Goal: Transaction & Acquisition: Purchase product/service

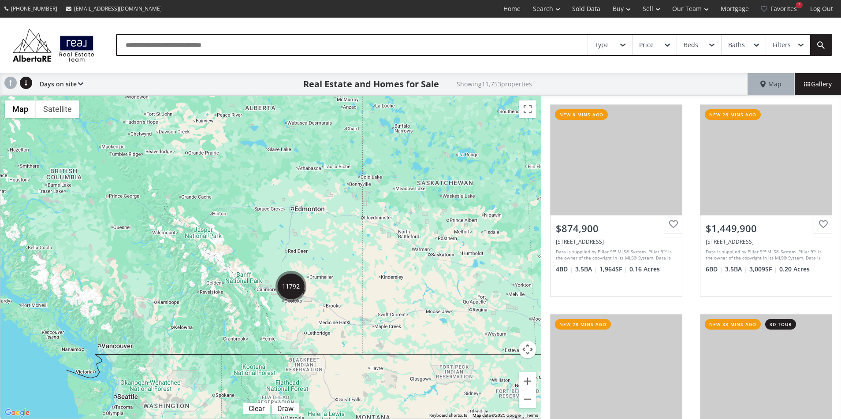
click at [577, 73] on div "Real Estate and Homes for Sale Showing 11,753 properties" at bounding box center [415, 84] width 664 height 22
click at [295, 294] on img "11792" at bounding box center [290, 286] width 31 height 31
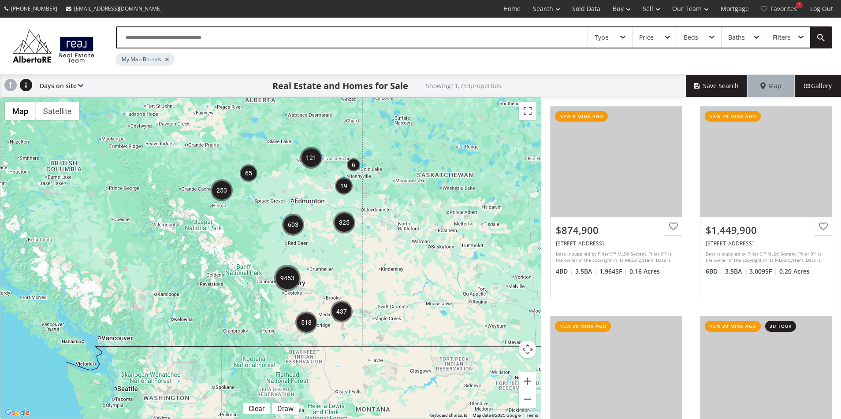
click at [288, 278] on img "9453" at bounding box center [287, 278] width 26 height 26
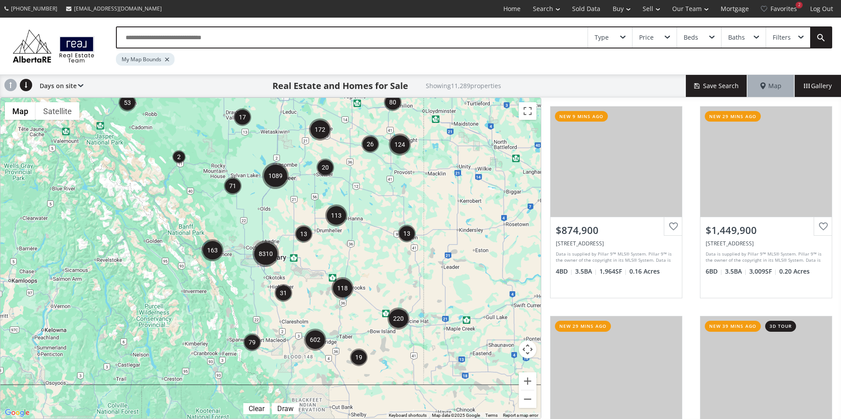
click at [271, 254] on img "8310" at bounding box center [266, 254] width 26 height 26
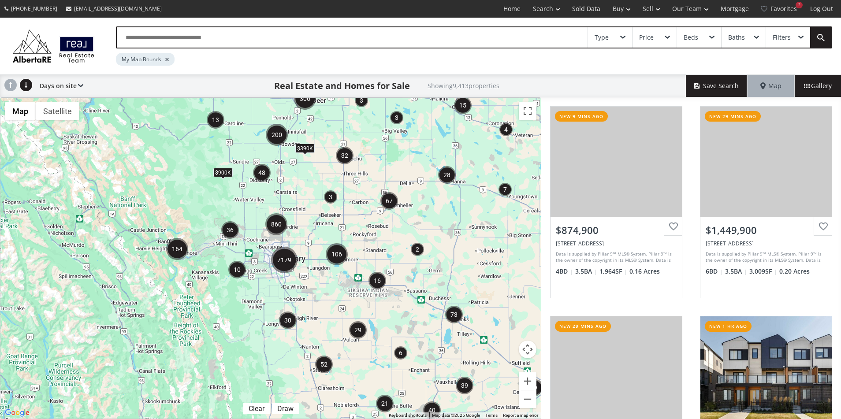
click at [283, 262] on img "7179" at bounding box center [284, 260] width 26 height 26
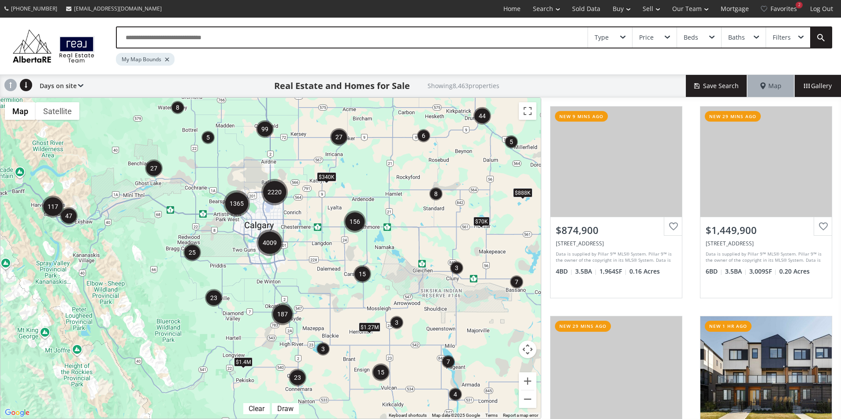
click at [263, 226] on div "To navigate, press the arrow keys. $340K $1.27M $1.4M $70K $888K" at bounding box center [270, 258] width 540 height 321
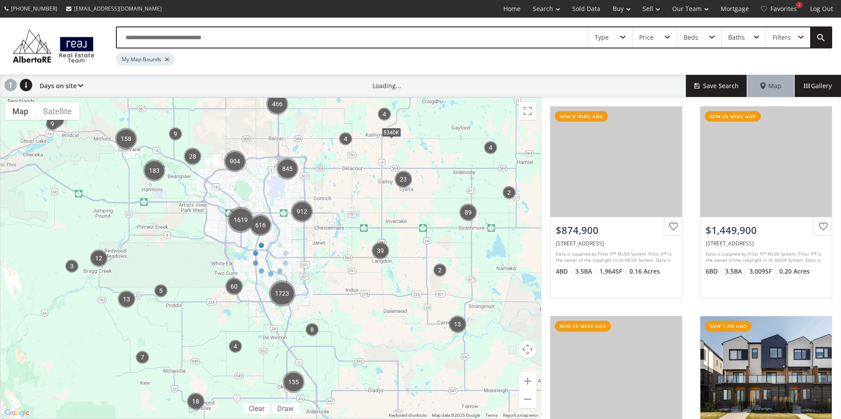
click at [262, 200] on div "To navigate, press the arrow keys. $340K $1.27M $1.4M $70K $888K" at bounding box center [270, 258] width 540 height 321
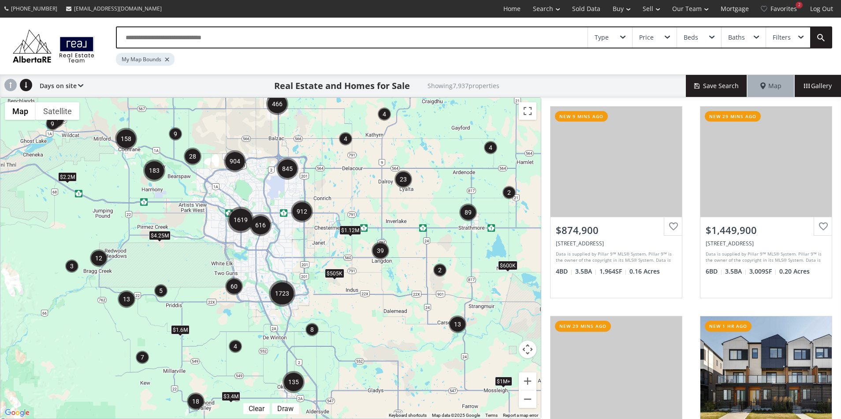
click at [262, 200] on div "To navigate, press the arrow keys. $600K $1.12M $1M+ $2.2M $3.4M $505K $1M+ $1.…" at bounding box center [270, 258] width 540 height 321
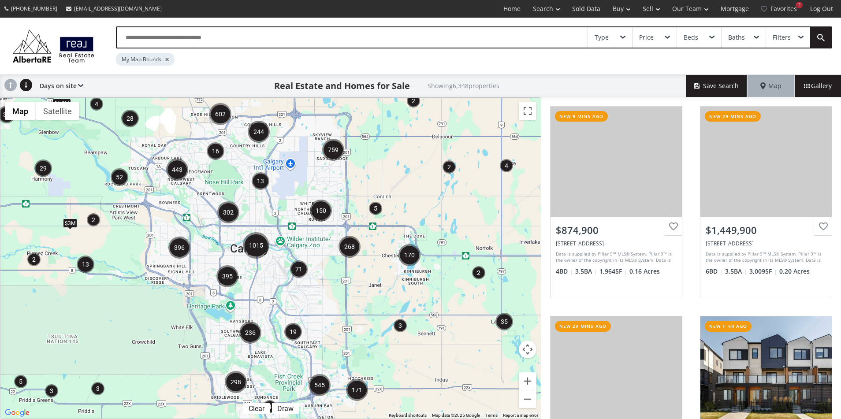
click at [798, 37] on span at bounding box center [800, 38] width 5 height 4
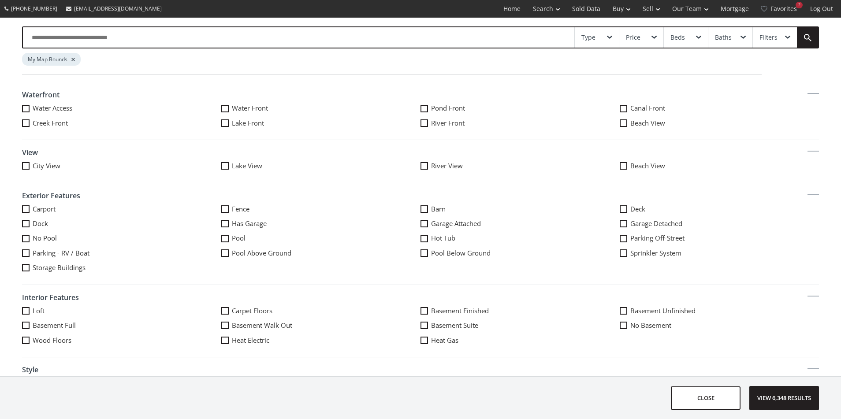
scroll to position [388, 0]
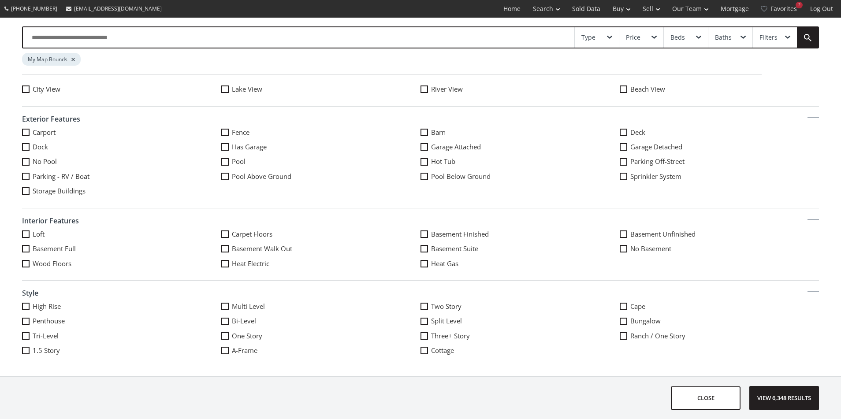
click at [227, 249] on span at bounding box center [224, 248] width 7 height 7
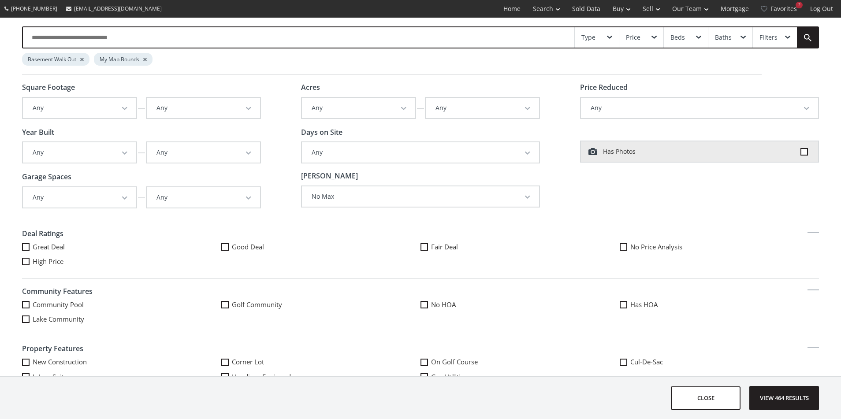
click at [116, 105] on button "Any" at bounding box center [79, 108] width 113 height 20
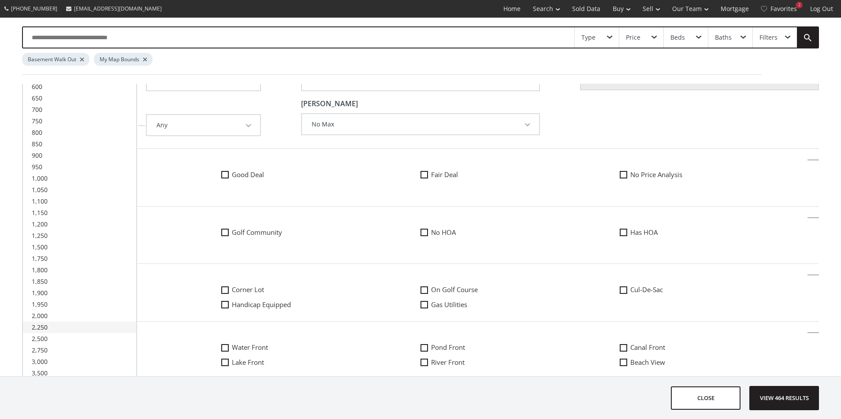
scroll to position [74, 0]
click at [113, 329] on link "2,250" at bounding box center [79, 325] width 113 height 11
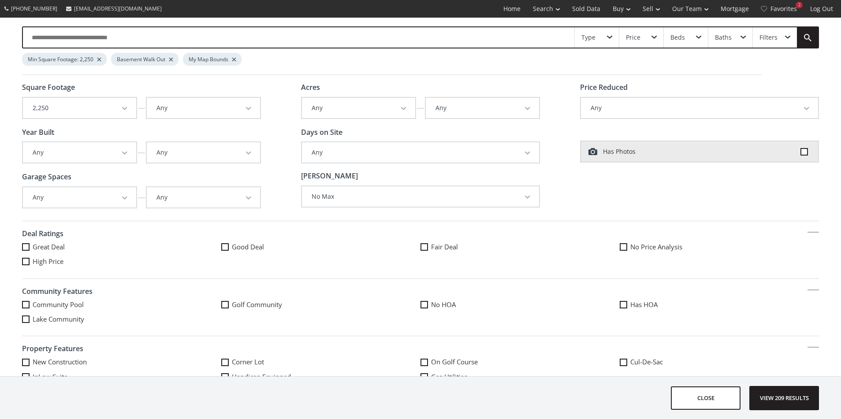
click at [647, 43] on div "Price" at bounding box center [641, 37] width 44 height 20
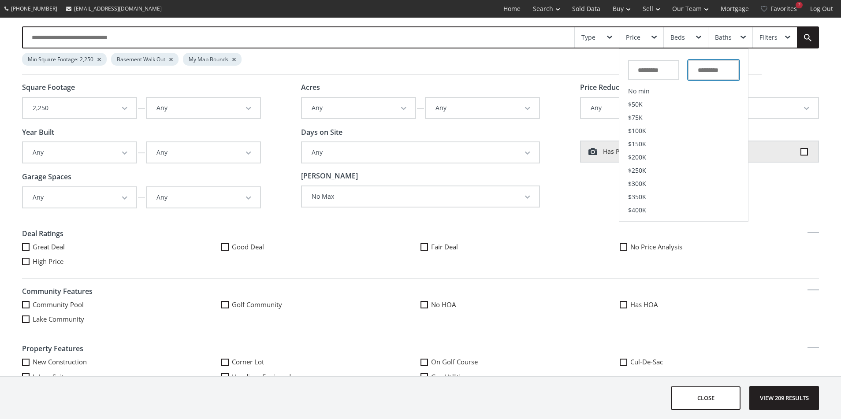
click at [715, 74] on input "text" at bounding box center [713, 70] width 51 height 20
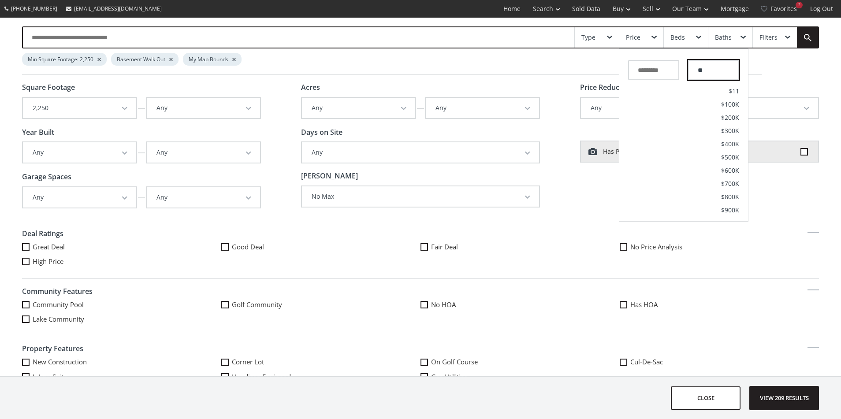
type input "*"
type input "*********"
click at [726, 207] on span "$1.1M" at bounding box center [730, 210] width 18 height 6
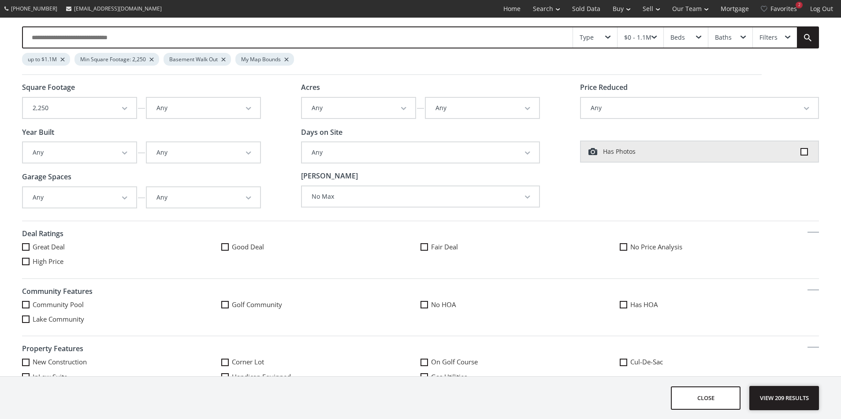
click at [791, 400] on span "View 209 results" at bounding box center [784, 398] width 64 height 23
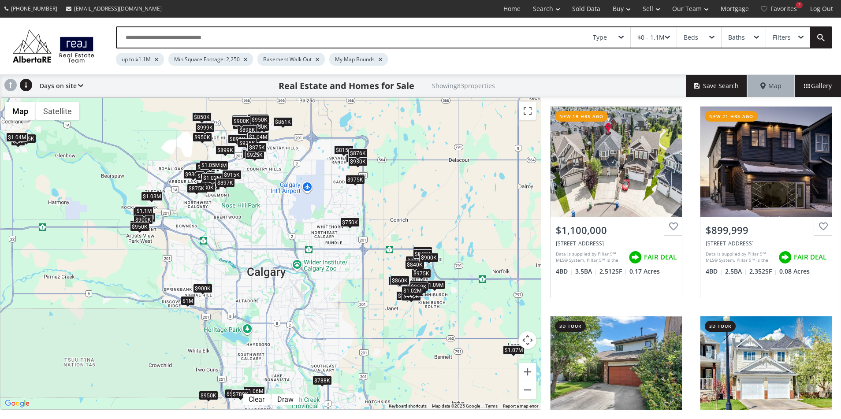
drag, startPoint x: 279, startPoint y: 206, endPoint x: 294, endPoint y: 233, distance: 30.8
click at [294, 233] on div "To navigate, press the arrow keys. $1.1M $900K $760K $1M $800K $980K $800K $948…" at bounding box center [270, 254] width 540 height 312
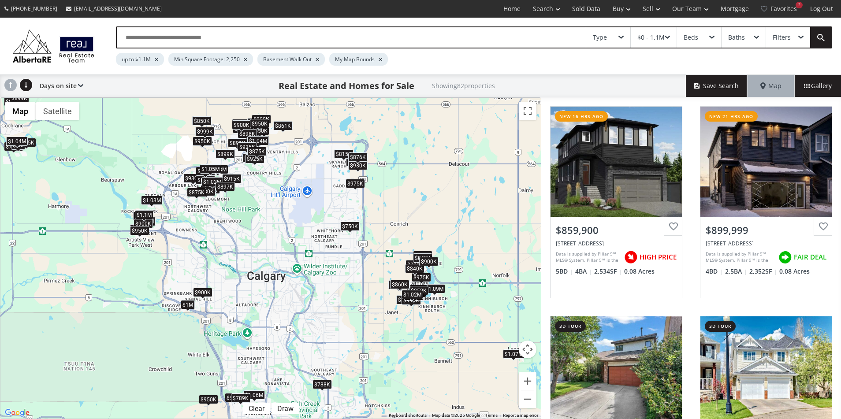
click at [152, 200] on div "$1.03M" at bounding box center [152, 200] width 22 height 9
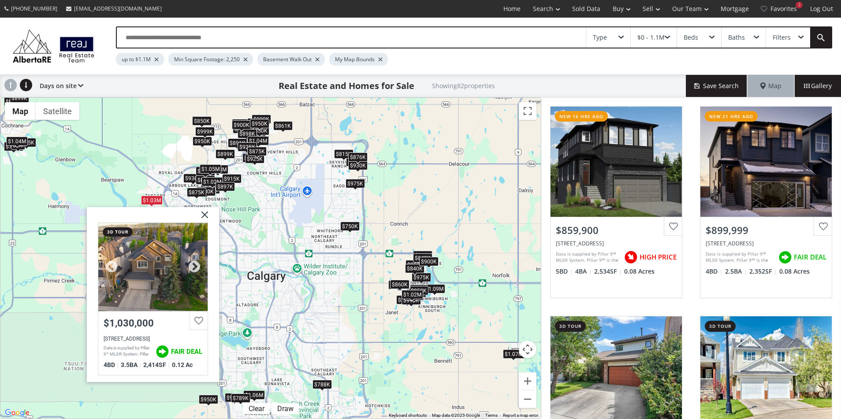
click at [156, 265] on div at bounding box center [152, 267] width 109 height 88
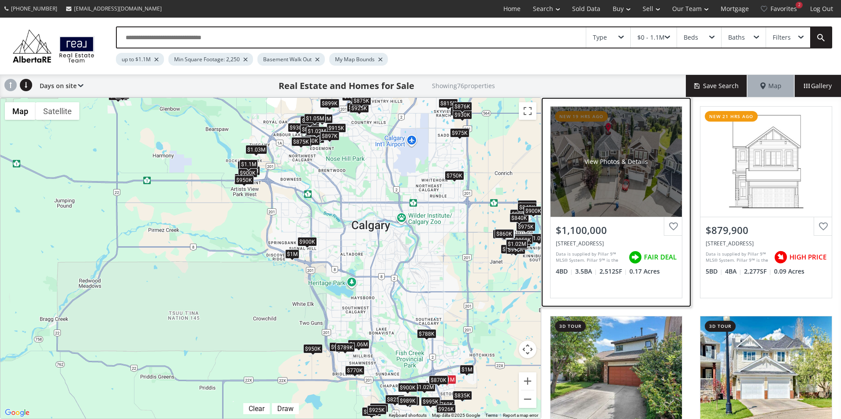
click at [595, 172] on div "View Photos & Details" at bounding box center [615, 162] width 131 height 110
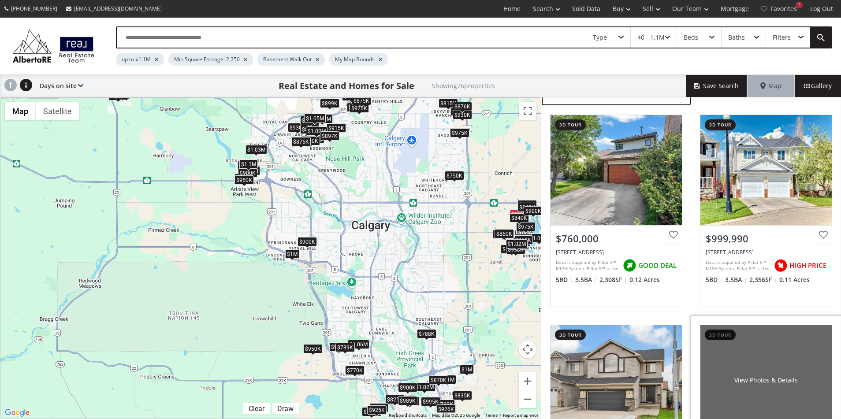
scroll to position [222, 0]
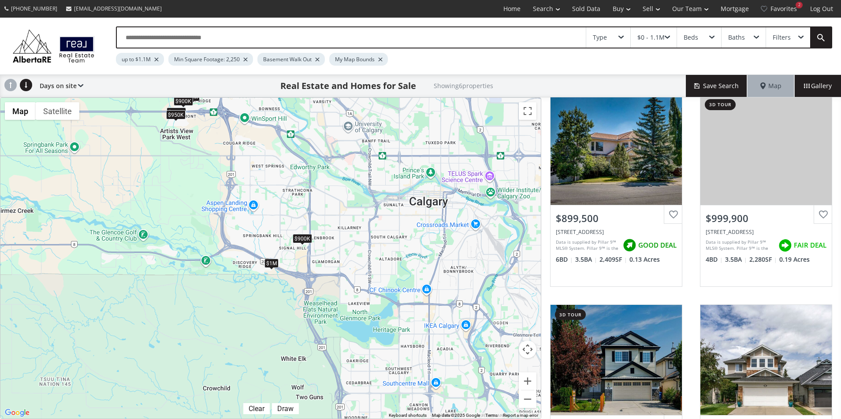
click at [274, 265] on div "$1M" at bounding box center [271, 263] width 14 height 9
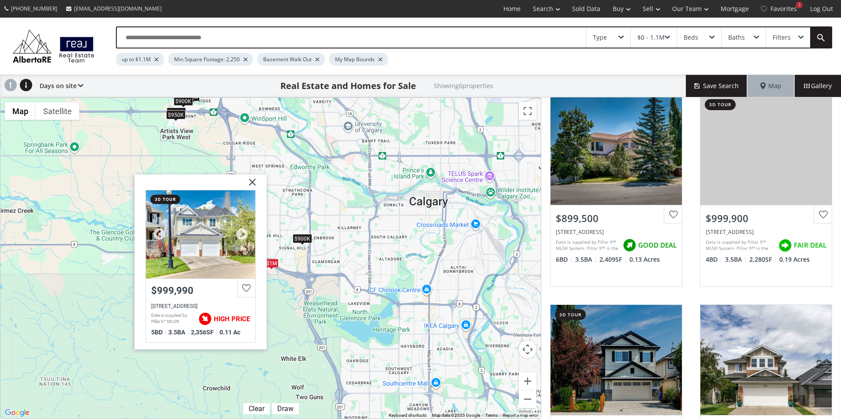
click at [207, 251] on div at bounding box center [200, 234] width 109 height 88
click at [251, 182] on img at bounding box center [249, 186] width 22 height 22
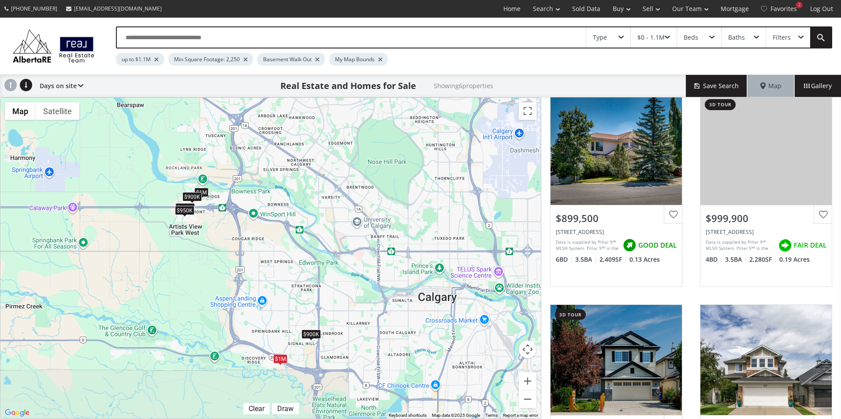
drag, startPoint x: 177, startPoint y: 150, endPoint x: 189, endPoint y: 243, distance: 93.3
click at [186, 242] on div "To navigate, press the arrow keys. $1M $948K $900K $1M $900K $950K" at bounding box center [270, 258] width 540 height 321
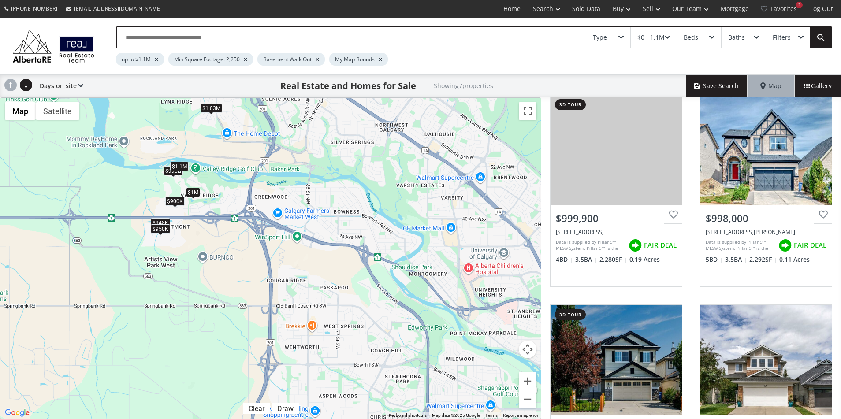
click at [179, 165] on div "$1.1M" at bounding box center [179, 166] width 19 height 9
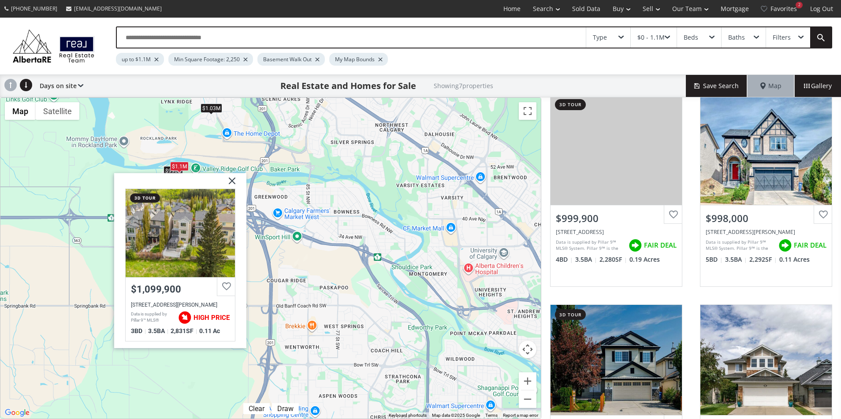
click at [237, 123] on div "To navigate, press the arrow keys. $948K $1.03M $1M $998K $900K $950K $1.1M Val…" at bounding box center [270, 258] width 540 height 321
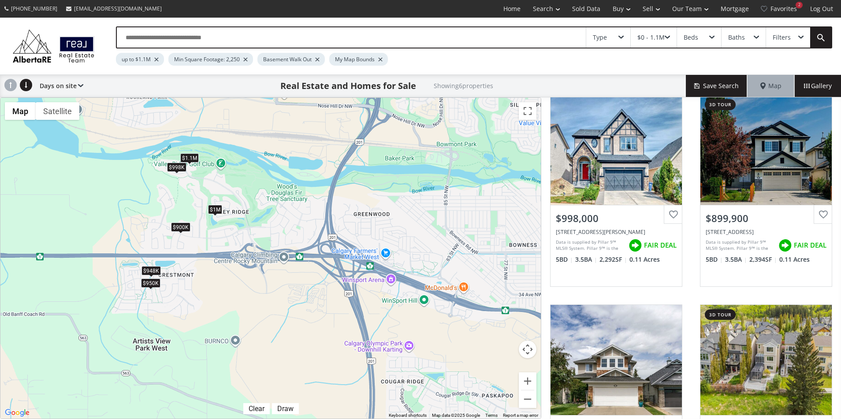
click at [193, 156] on div "$1.1M" at bounding box center [189, 157] width 19 height 9
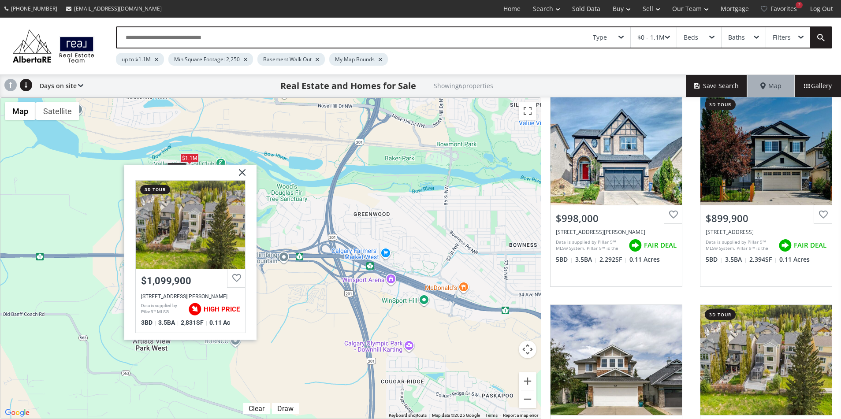
click at [212, 211] on div at bounding box center [190, 225] width 109 height 88
click at [326, 171] on div "To navigate, press the arrow keys. $948K $1M $998K $900K $950K $1.1M Valley Woo…" at bounding box center [270, 258] width 540 height 321
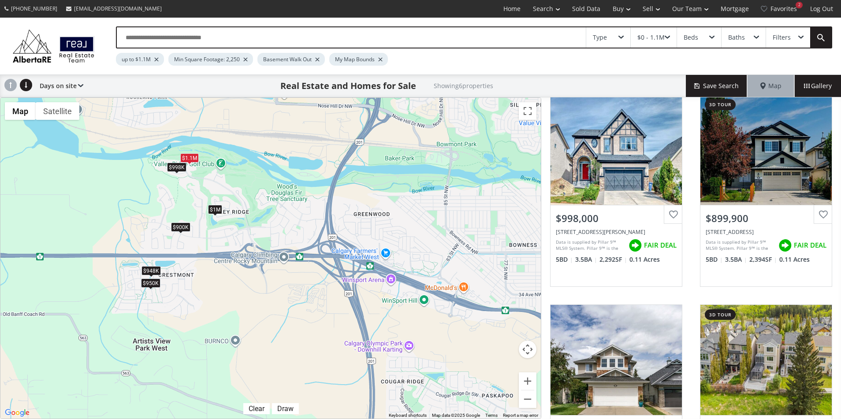
click at [218, 208] on div "$1M" at bounding box center [215, 209] width 14 height 9
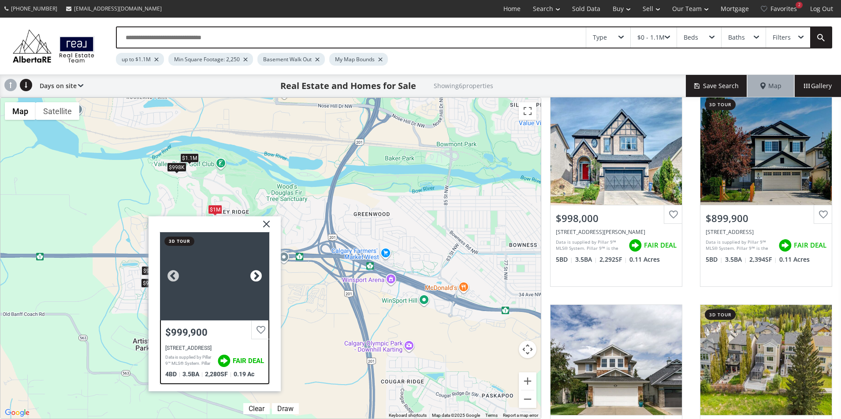
click at [253, 273] on div at bounding box center [255, 276] width 13 height 13
click at [251, 273] on div at bounding box center [255, 276] width 13 height 13
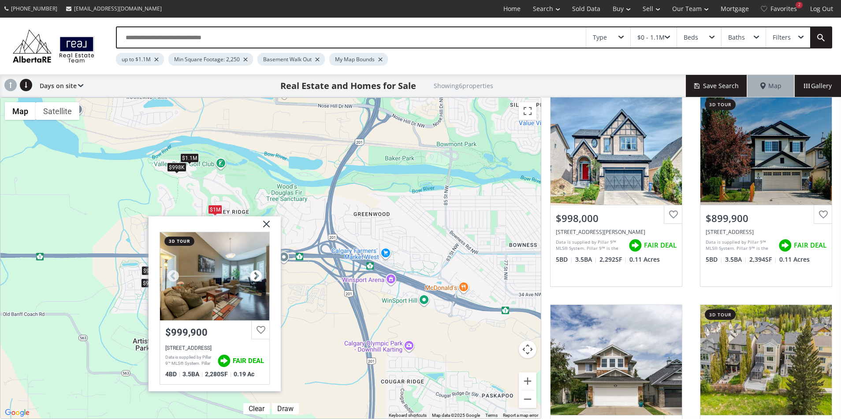
click at [251, 273] on div at bounding box center [255, 276] width 13 height 13
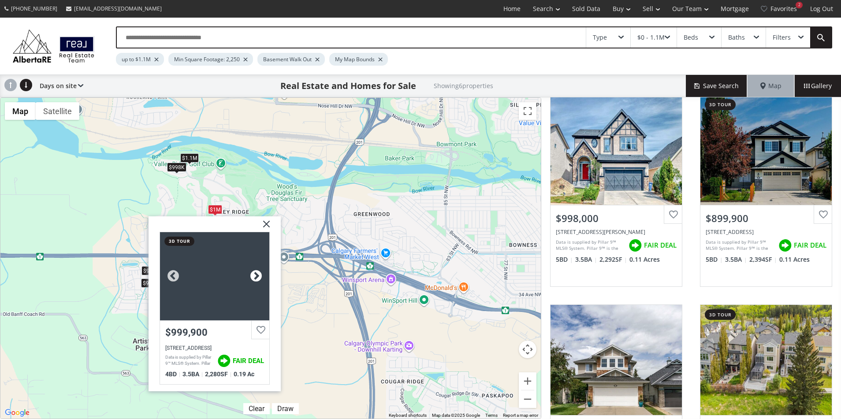
click at [251, 273] on div at bounding box center [255, 276] width 13 height 13
click at [240, 186] on div "To navigate, press the arrow keys. $948K $1M $998K $900K $950K $1.1M Valley Rid…" at bounding box center [270, 258] width 540 height 321
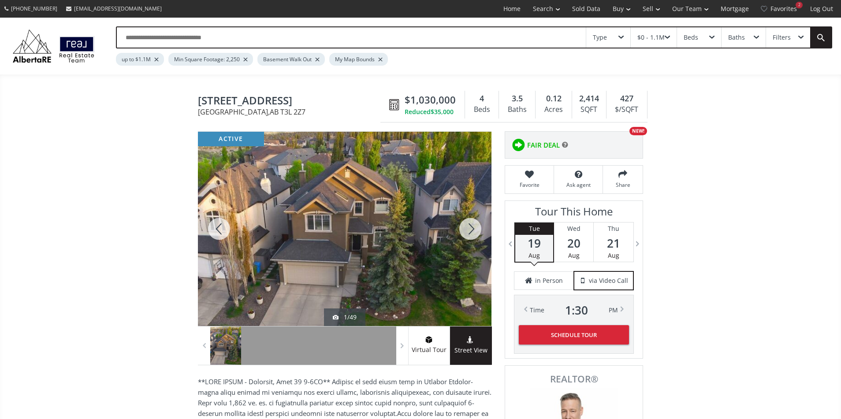
click at [473, 227] on div at bounding box center [470, 229] width 42 height 194
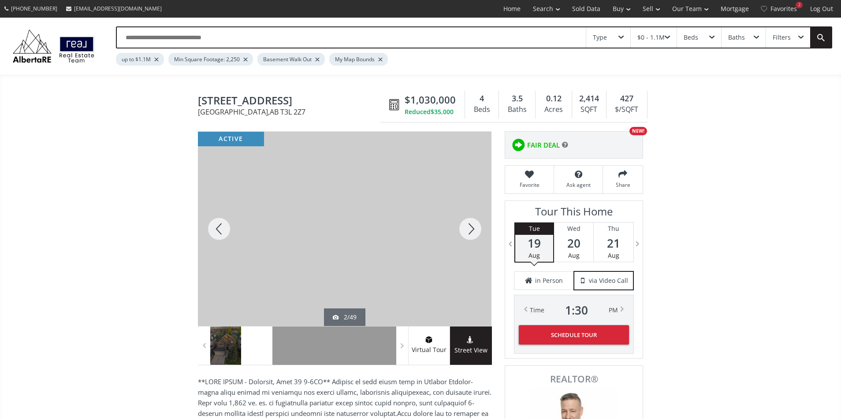
click at [473, 227] on div at bounding box center [470, 229] width 42 height 194
click at [469, 228] on div at bounding box center [470, 229] width 42 height 194
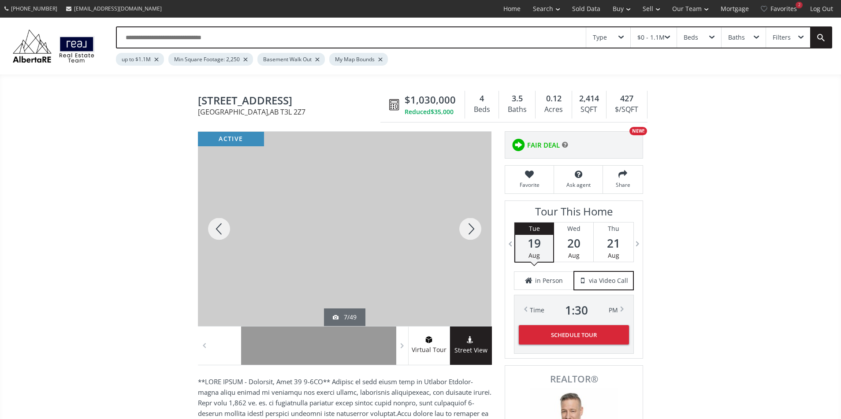
click at [469, 228] on div at bounding box center [470, 229] width 42 height 194
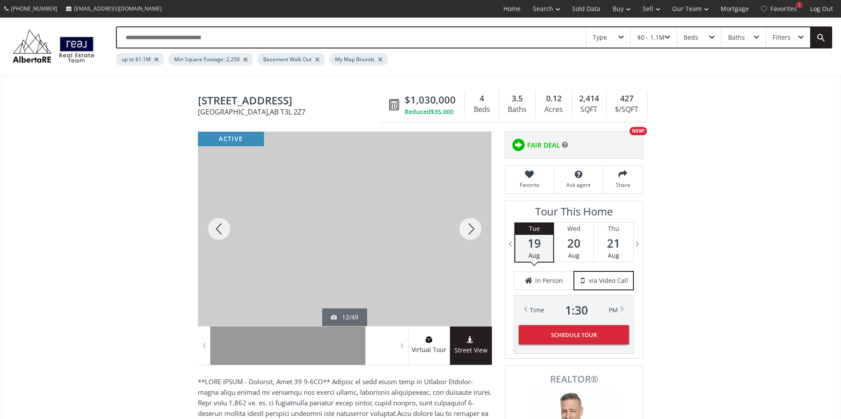
click at [469, 228] on div at bounding box center [470, 229] width 42 height 194
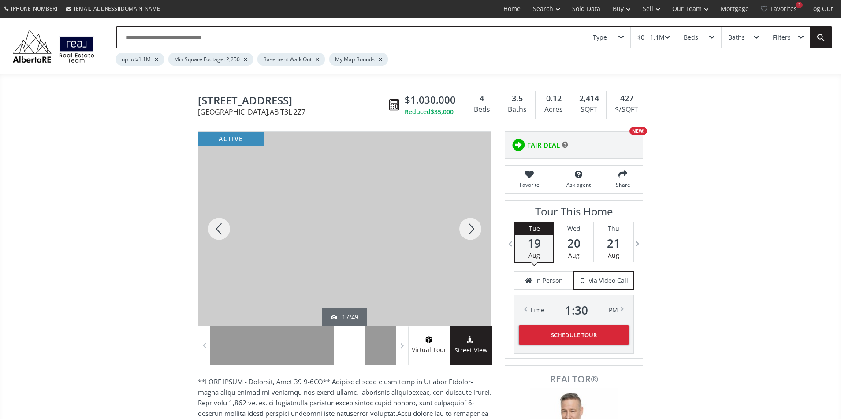
click at [469, 228] on div at bounding box center [470, 229] width 42 height 194
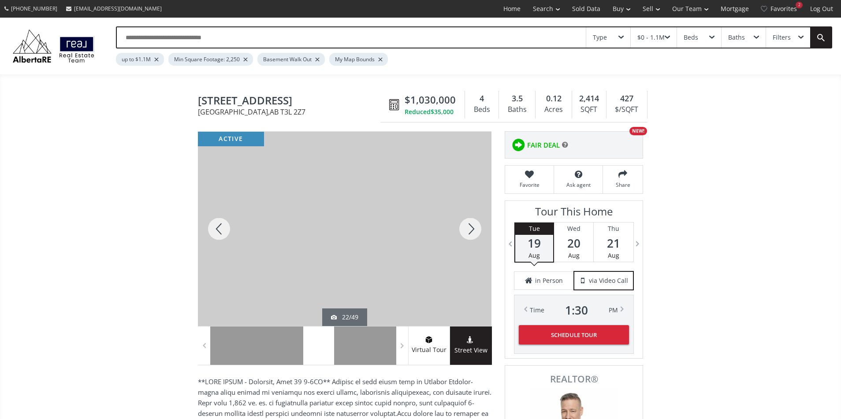
click at [469, 228] on div at bounding box center [470, 229] width 42 height 194
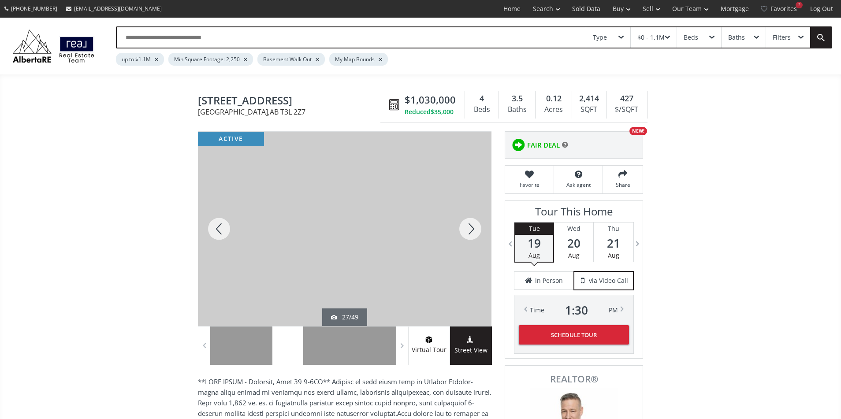
click at [220, 232] on div at bounding box center [219, 229] width 42 height 194
click at [476, 226] on div at bounding box center [470, 229] width 42 height 194
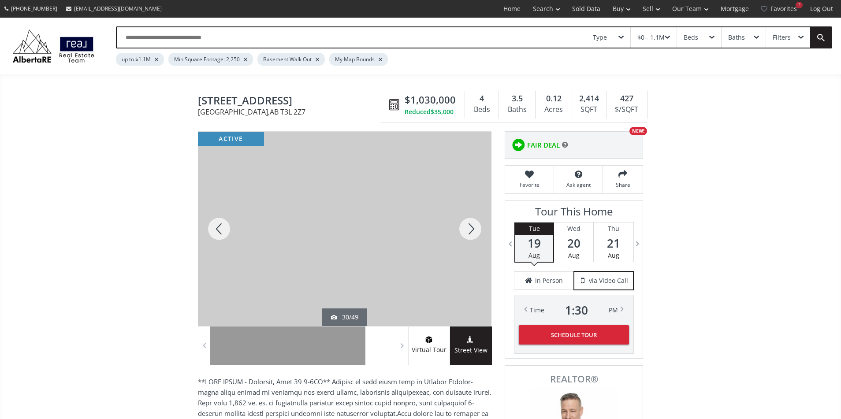
click at [475, 228] on div at bounding box center [470, 229] width 42 height 194
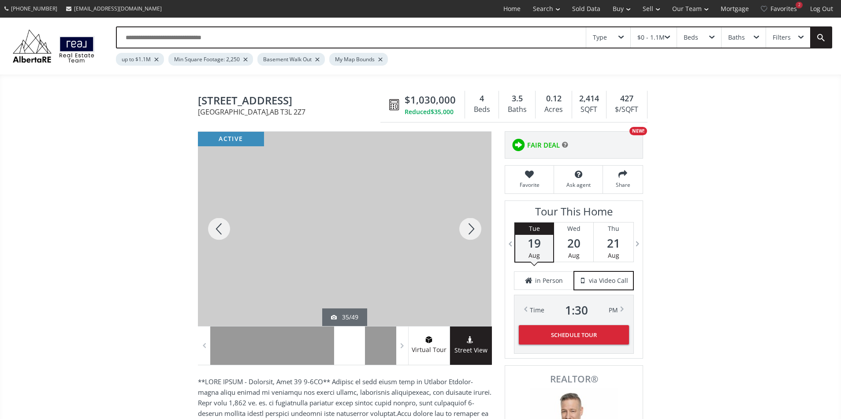
click at [475, 228] on div at bounding box center [470, 229] width 42 height 194
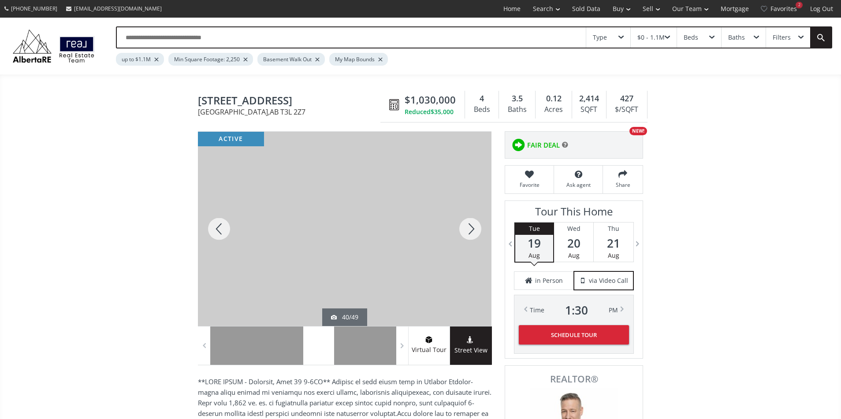
click at [475, 228] on div at bounding box center [470, 229] width 42 height 194
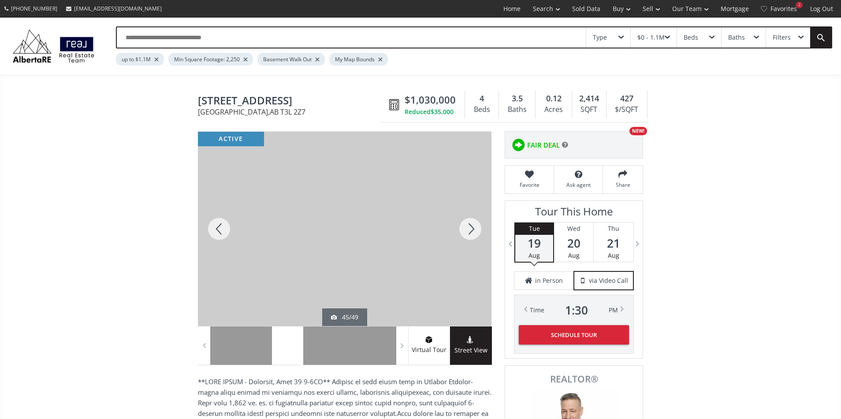
click at [475, 228] on div at bounding box center [470, 229] width 42 height 194
click at [469, 228] on div at bounding box center [470, 229] width 42 height 194
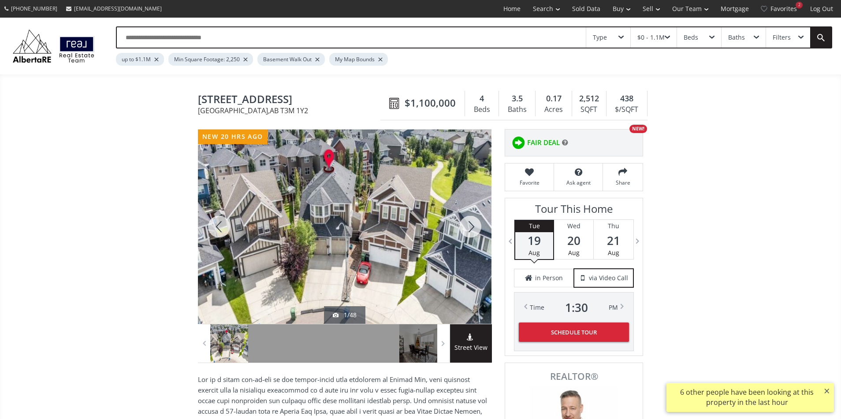
click at [472, 224] on div at bounding box center [470, 227] width 42 height 194
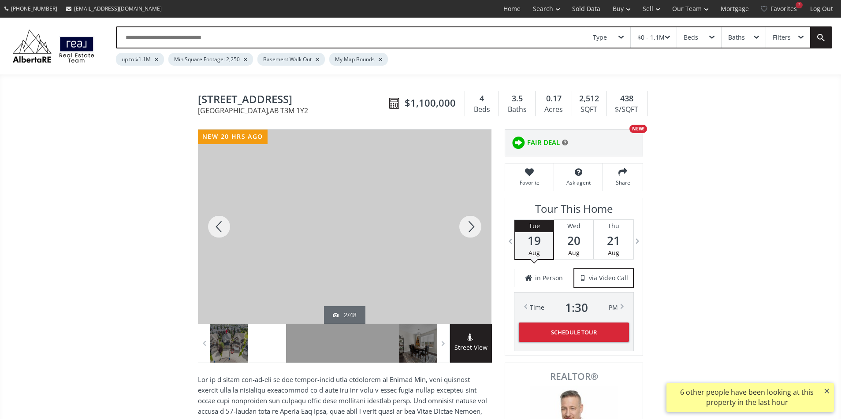
click at [472, 224] on div at bounding box center [470, 227] width 42 height 194
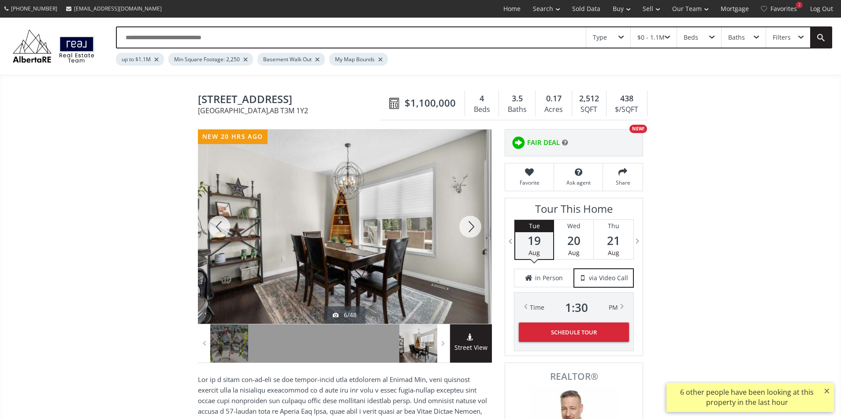
click at [472, 224] on div at bounding box center [470, 227] width 42 height 194
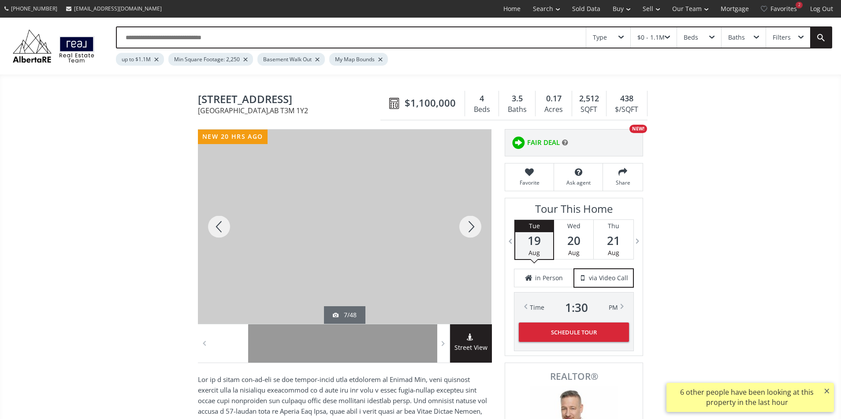
click at [472, 224] on div at bounding box center [470, 227] width 42 height 194
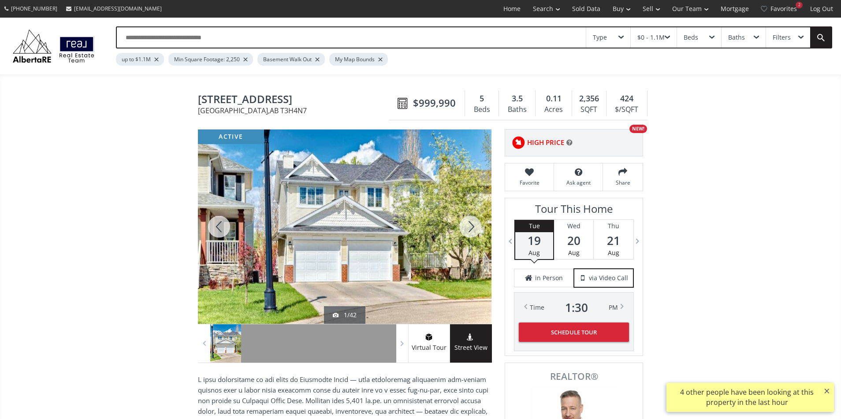
scroll to position [22, 0]
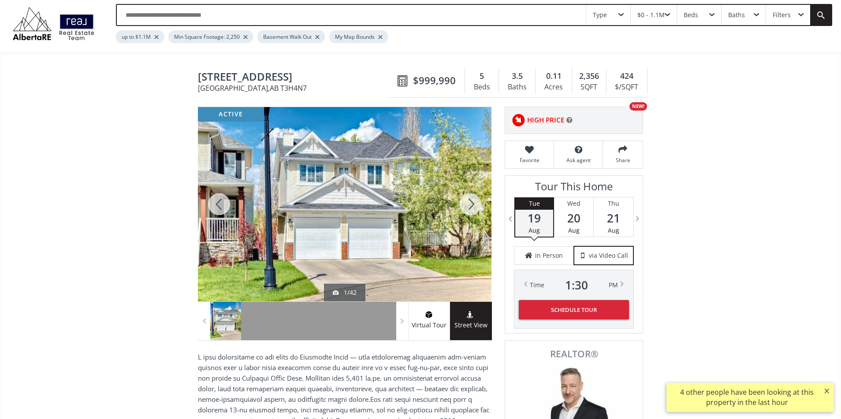
click at [471, 206] on div at bounding box center [470, 204] width 42 height 194
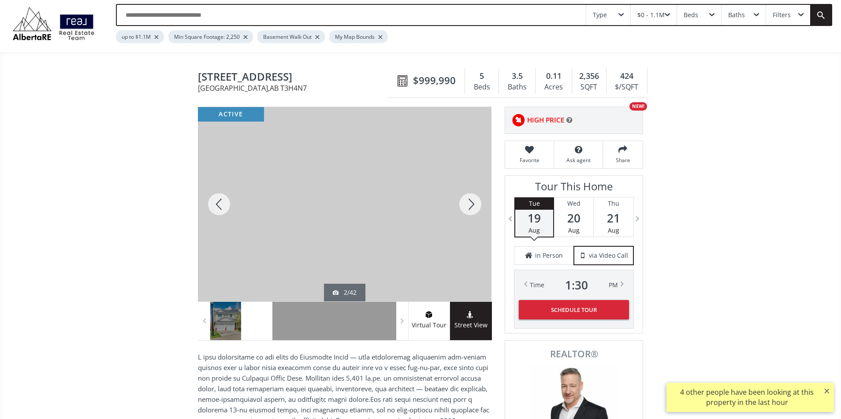
click at [471, 206] on div at bounding box center [470, 204] width 42 height 194
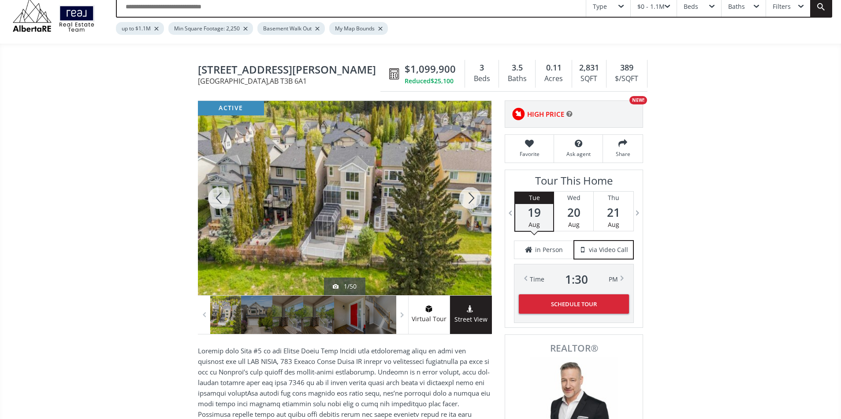
scroll to position [31, 0]
click at [471, 194] on div at bounding box center [470, 197] width 42 height 194
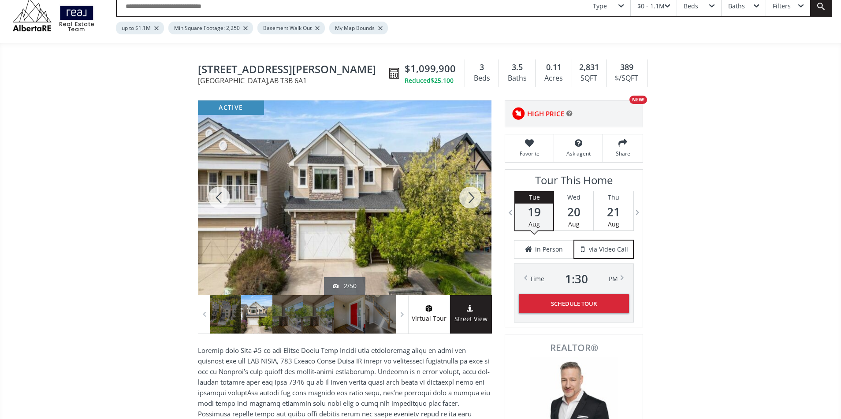
click at [471, 194] on div at bounding box center [470, 197] width 42 height 194
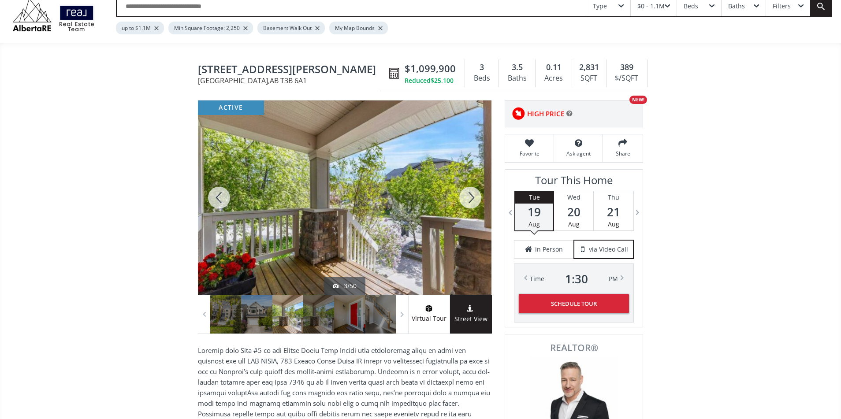
click at [471, 194] on div at bounding box center [470, 197] width 42 height 194
click at [219, 195] on div at bounding box center [219, 197] width 42 height 194
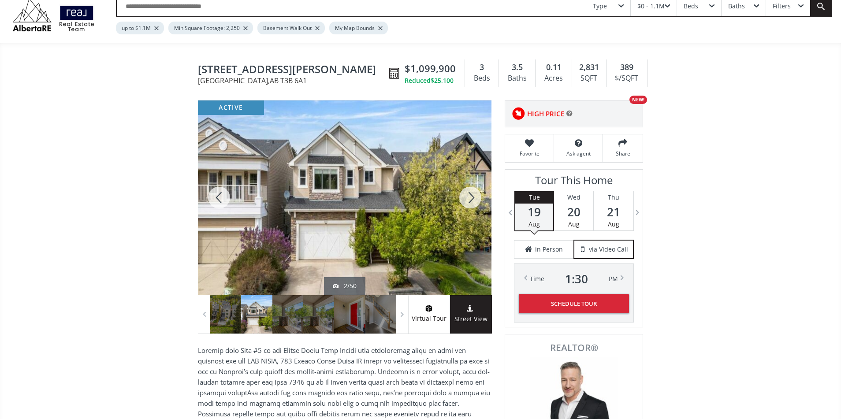
click at [478, 193] on div at bounding box center [470, 197] width 42 height 194
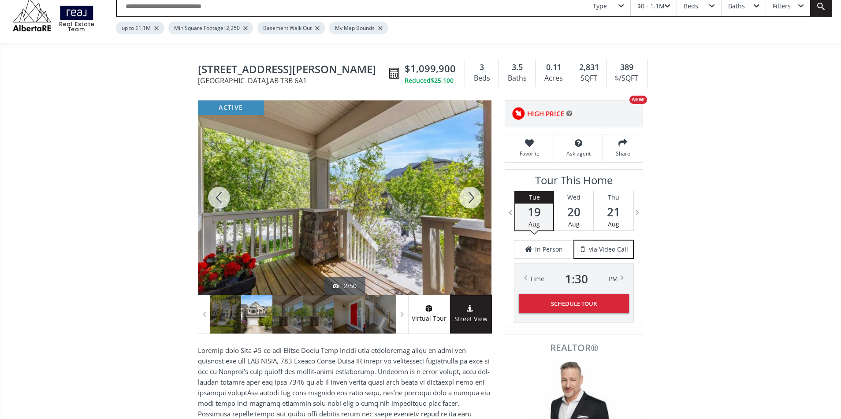
click at [478, 193] on div at bounding box center [470, 197] width 42 height 194
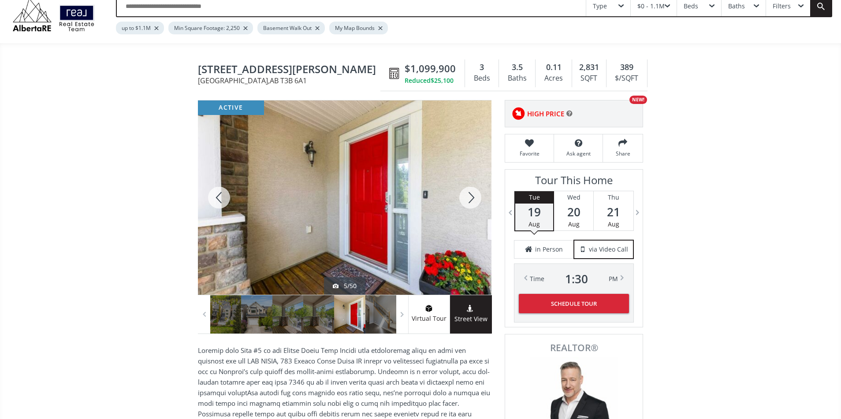
click at [478, 193] on div at bounding box center [470, 197] width 42 height 194
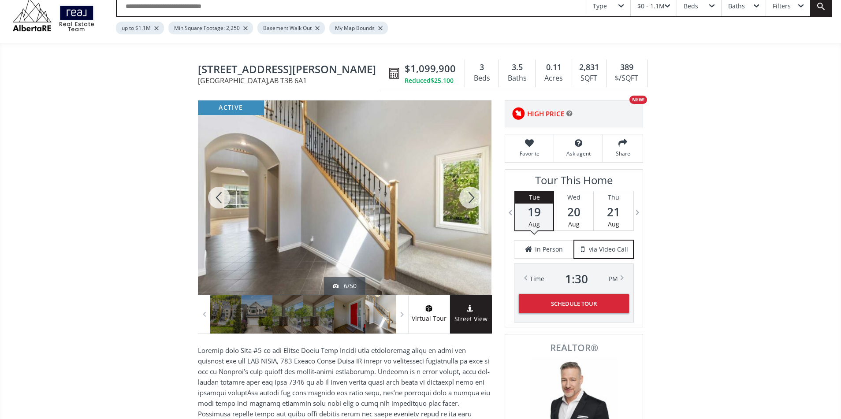
click at [478, 193] on div at bounding box center [470, 197] width 42 height 194
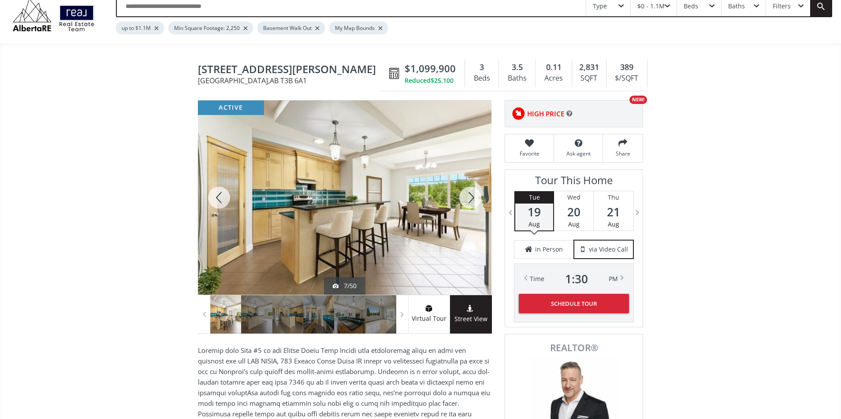
click at [220, 196] on div at bounding box center [219, 197] width 42 height 194
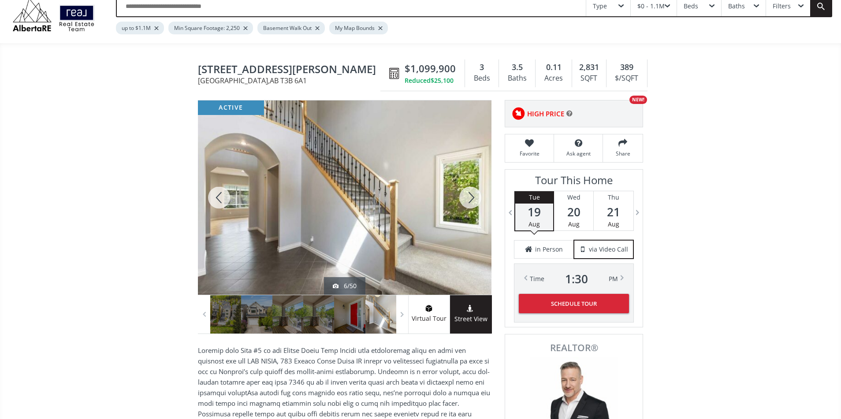
click at [477, 197] on div at bounding box center [470, 197] width 42 height 194
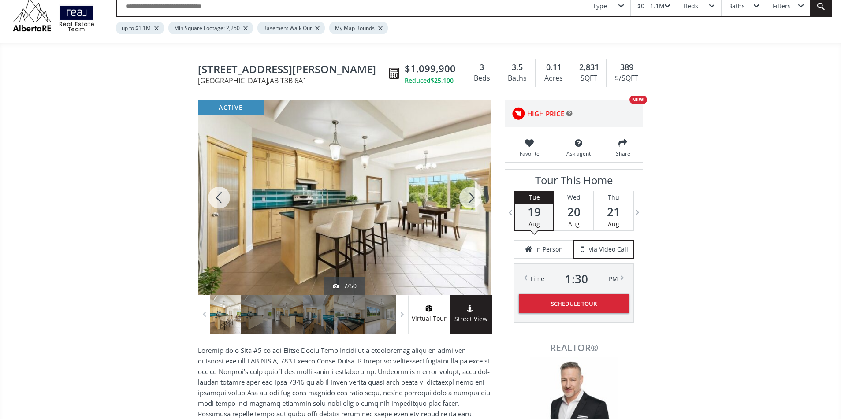
click at [477, 197] on div at bounding box center [470, 197] width 42 height 194
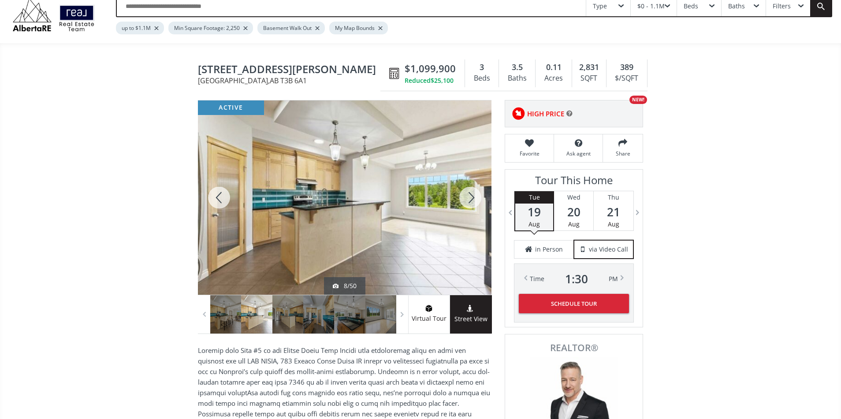
click at [477, 197] on div at bounding box center [470, 197] width 42 height 194
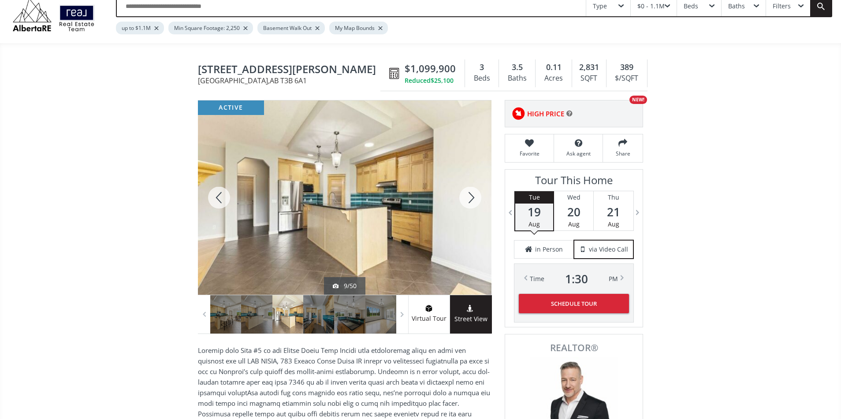
click at [477, 197] on div at bounding box center [470, 197] width 42 height 194
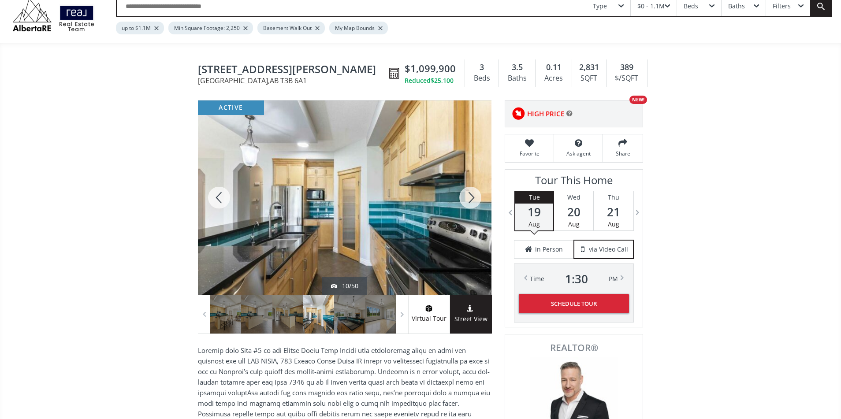
click at [477, 197] on div at bounding box center [470, 197] width 42 height 194
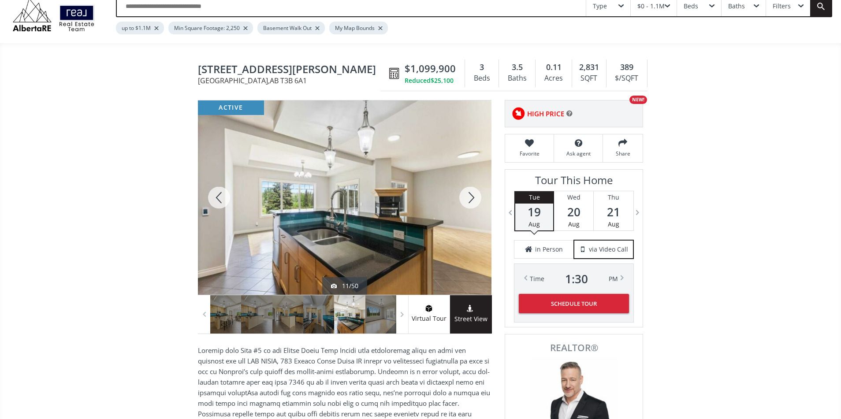
click at [477, 197] on div at bounding box center [470, 197] width 42 height 194
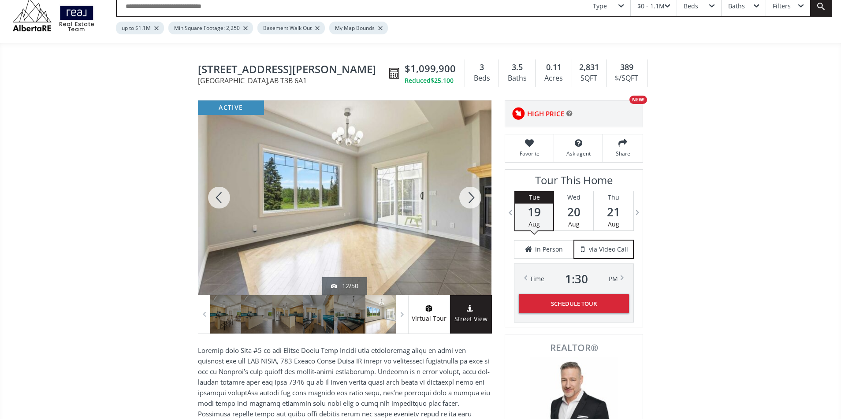
click at [477, 197] on div at bounding box center [470, 197] width 42 height 194
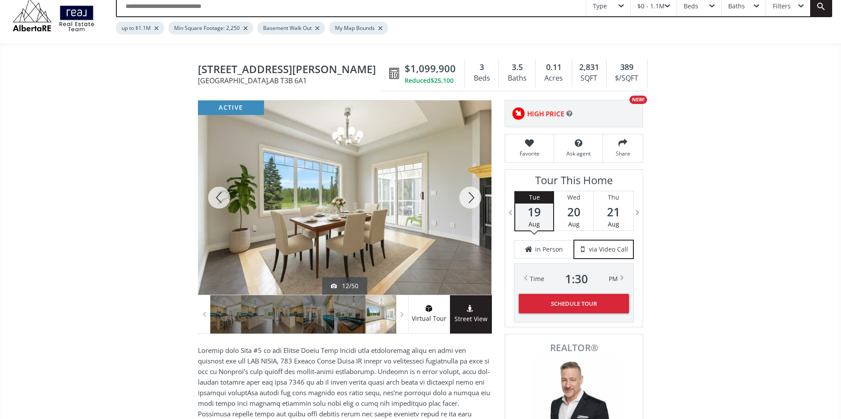
click at [477, 197] on div at bounding box center [470, 197] width 42 height 194
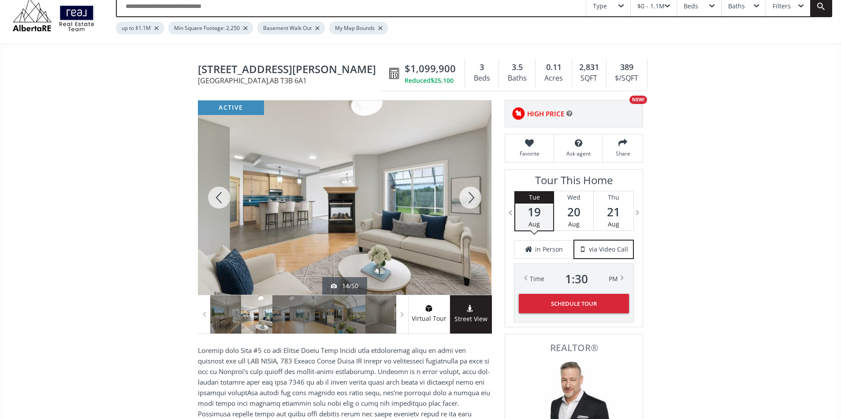
click at [477, 197] on div at bounding box center [470, 197] width 42 height 194
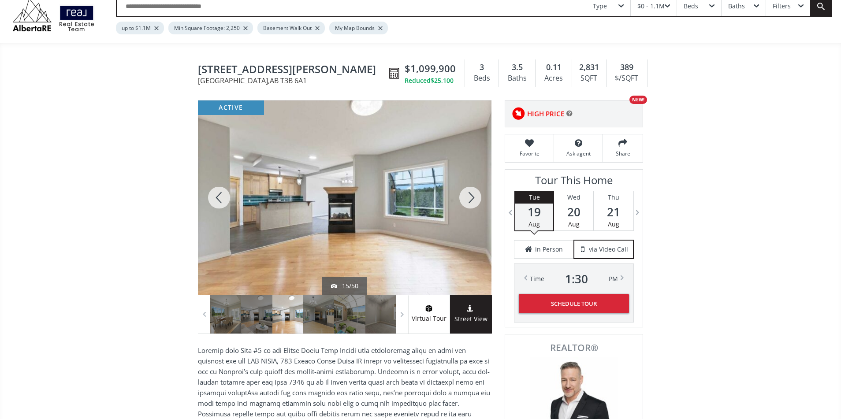
click at [477, 197] on div at bounding box center [470, 197] width 42 height 194
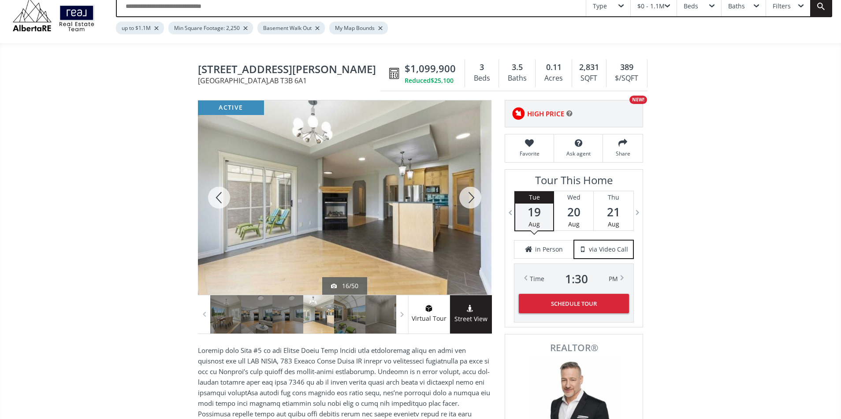
click at [477, 197] on div at bounding box center [470, 197] width 42 height 194
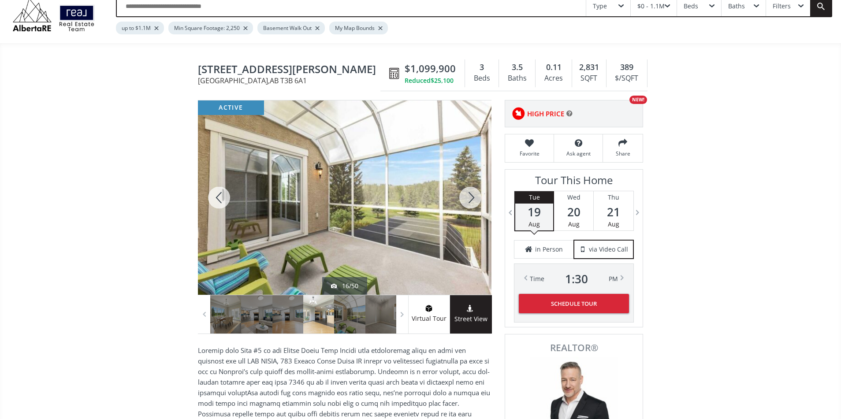
click at [477, 197] on div at bounding box center [470, 197] width 42 height 194
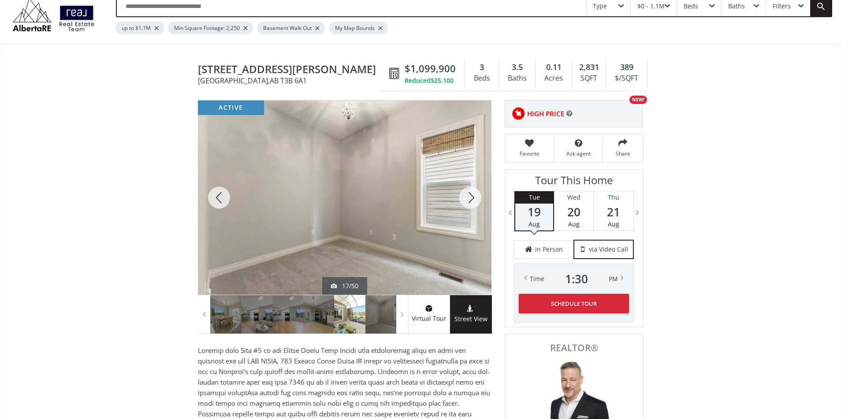
click at [477, 197] on div at bounding box center [470, 197] width 42 height 194
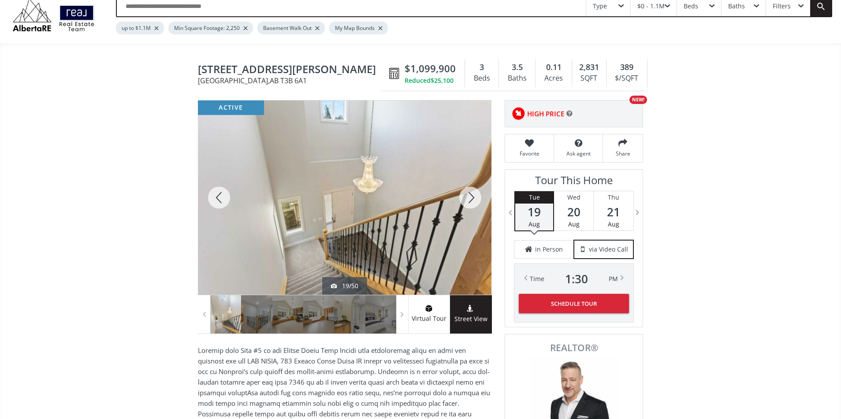
click at [477, 197] on div at bounding box center [470, 197] width 42 height 194
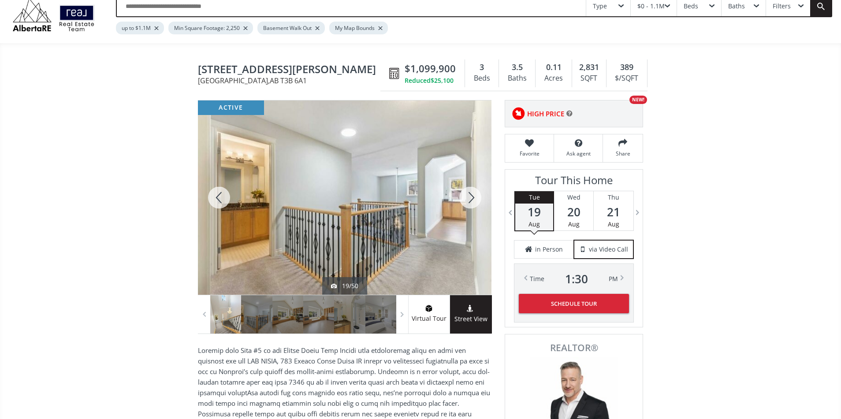
click at [477, 197] on div at bounding box center [470, 197] width 42 height 194
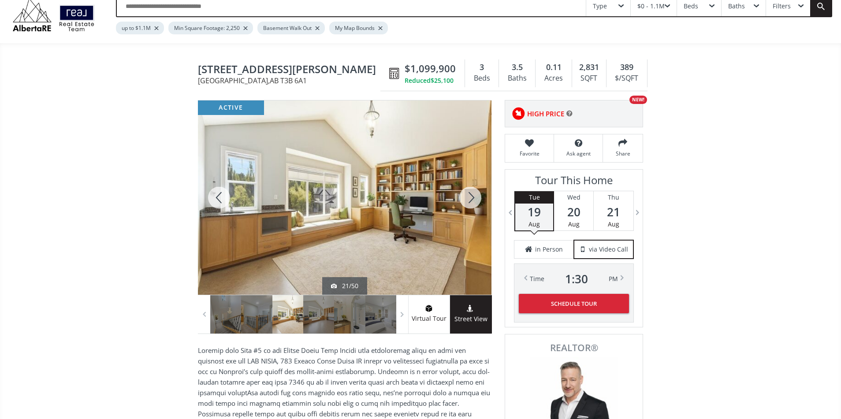
click at [477, 197] on div at bounding box center [470, 197] width 42 height 194
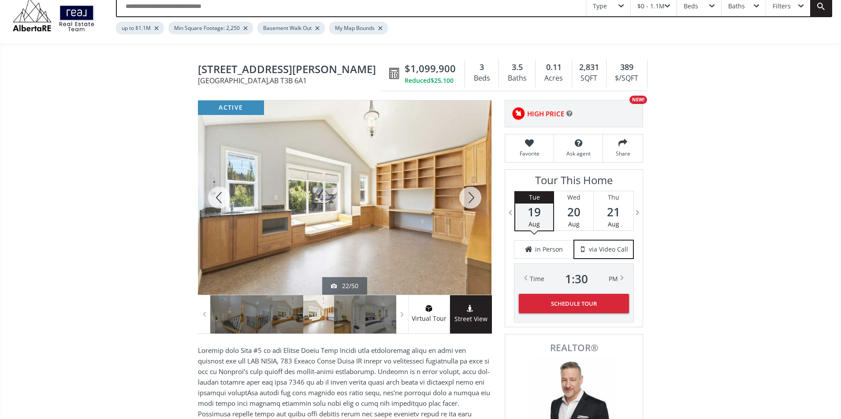
click at [477, 197] on div at bounding box center [470, 197] width 42 height 194
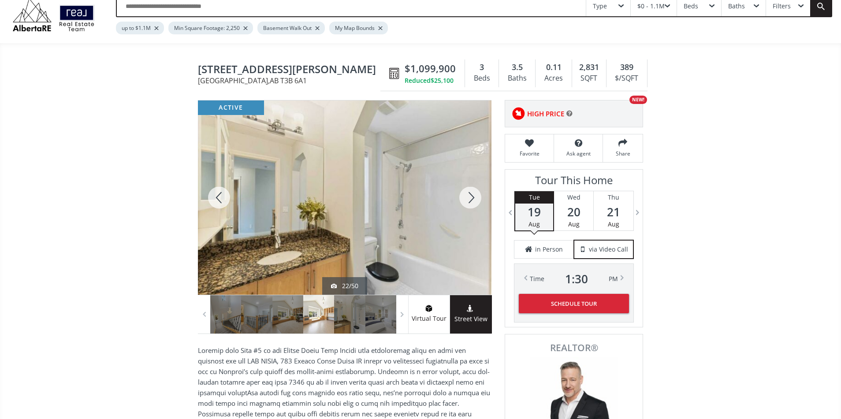
click at [477, 197] on div at bounding box center [470, 197] width 42 height 194
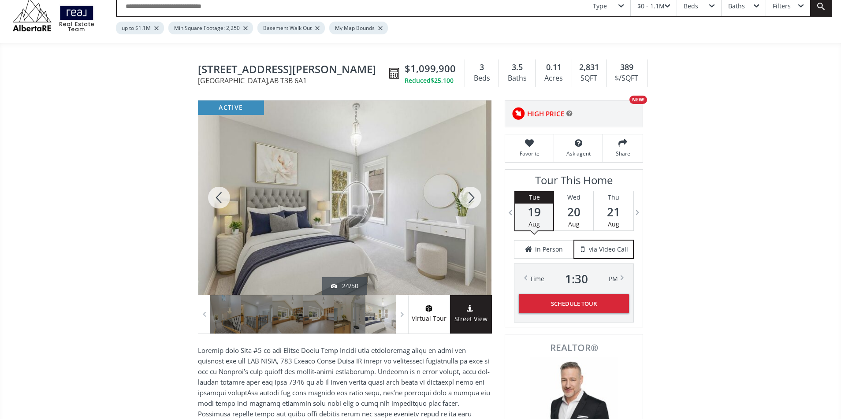
click at [477, 197] on div at bounding box center [470, 197] width 42 height 194
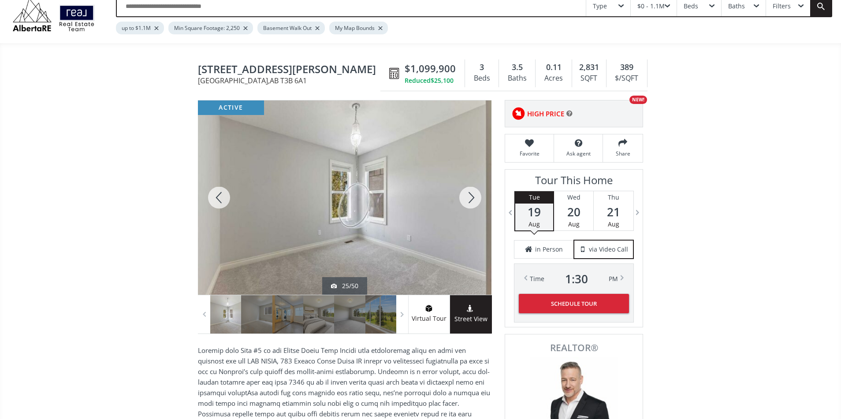
click at [477, 197] on div at bounding box center [470, 197] width 42 height 194
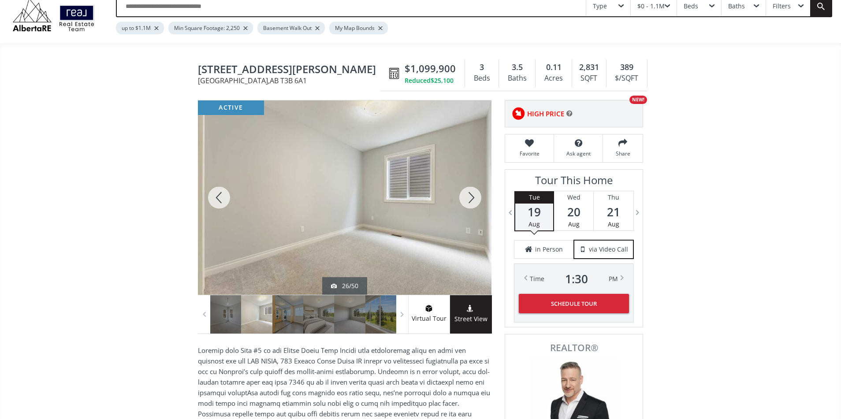
click at [477, 197] on div at bounding box center [470, 197] width 42 height 194
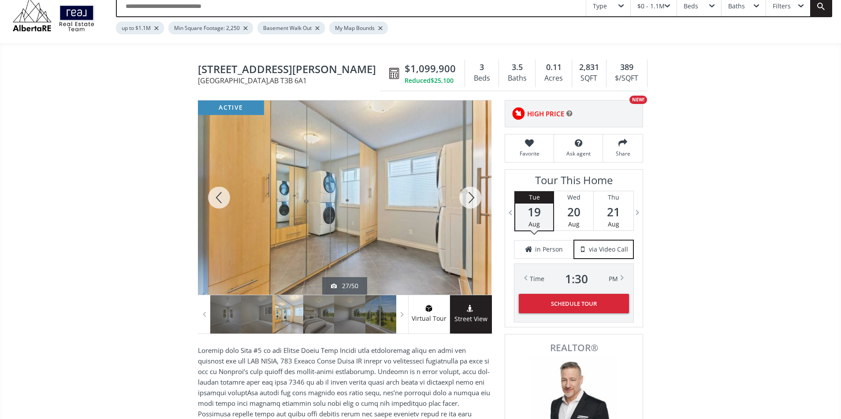
click at [477, 197] on div at bounding box center [470, 197] width 42 height 194
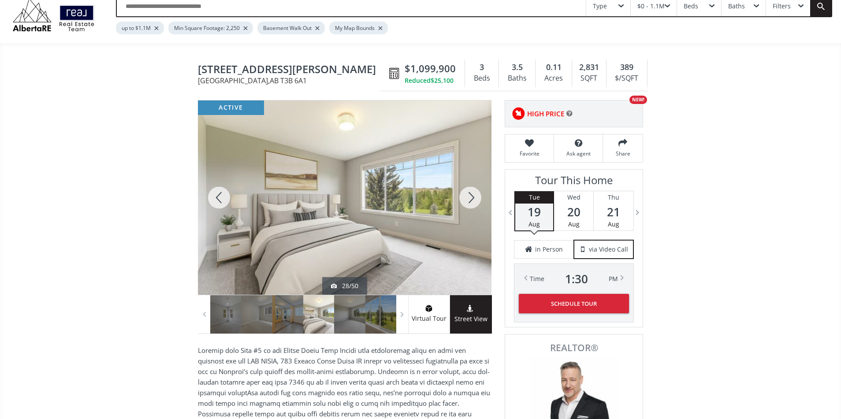
click at [218, 194] on div at bounding box center [219, 197] width 42 height 194
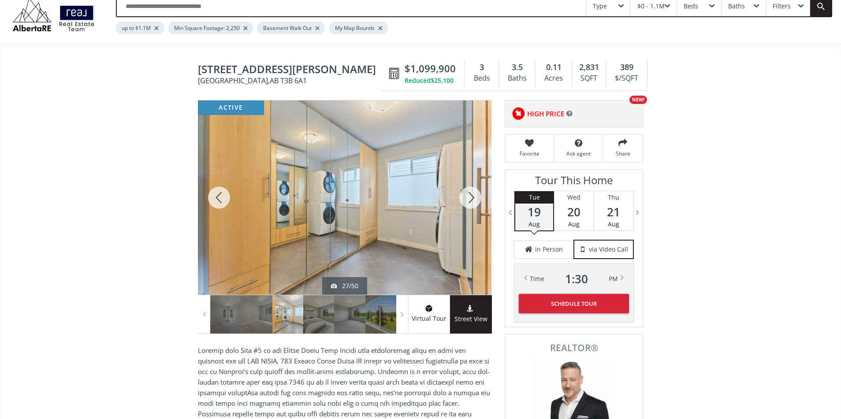
click at [473, 199] on div at bounding box center [470, 197] width 42 height 194
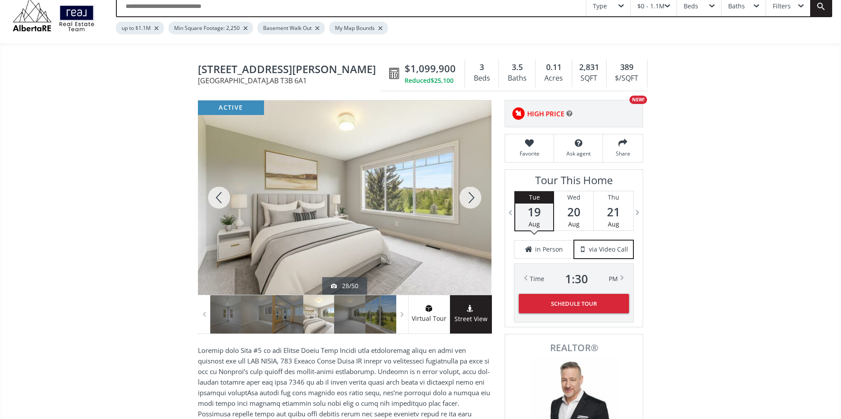
click at [473, 199] on div at bounding box center [470, 197] width 42 height 194
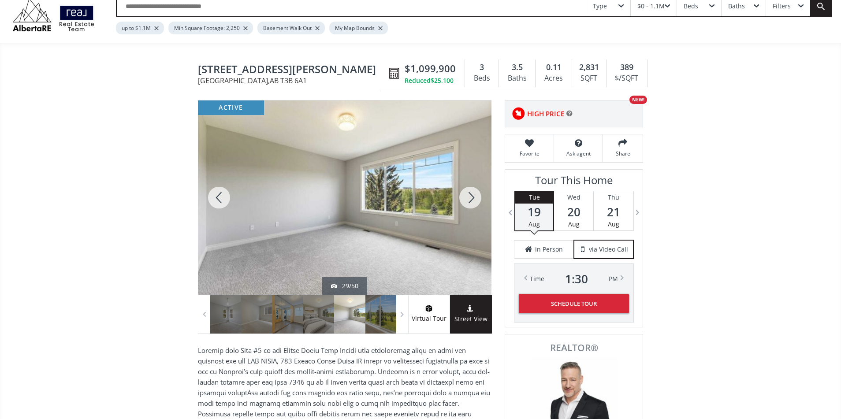
click at [473, 199] on div at bounding box center [470, 197] width 42 height 194
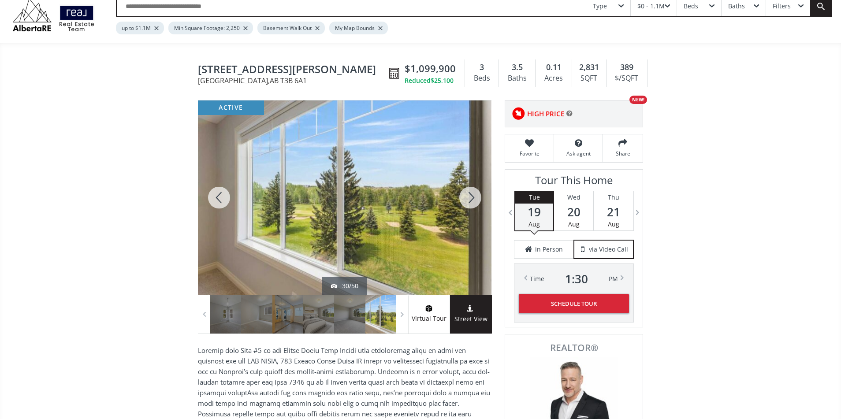
click at [473, 199] on div at bounding box center [470, 197] width 42 height 194
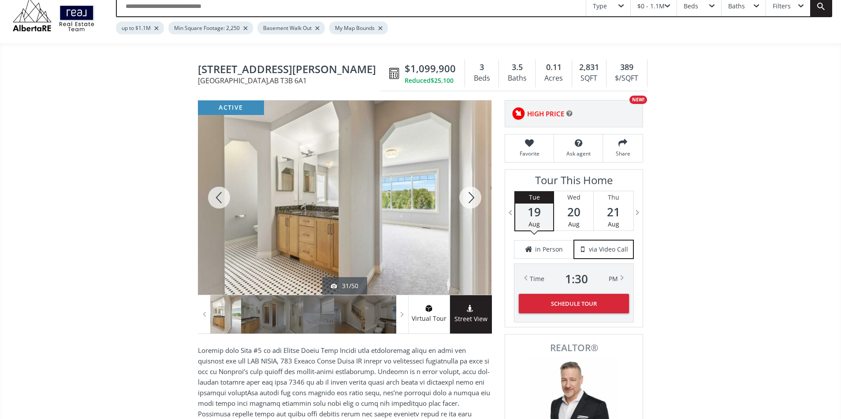
drag, startPoint x: 218, startPoint y: 200, endPoint x: 325, endPoint y: 204, distance: 107.2
click at [218, 200] on div at bounding box center [219, 197] width 42 height 194
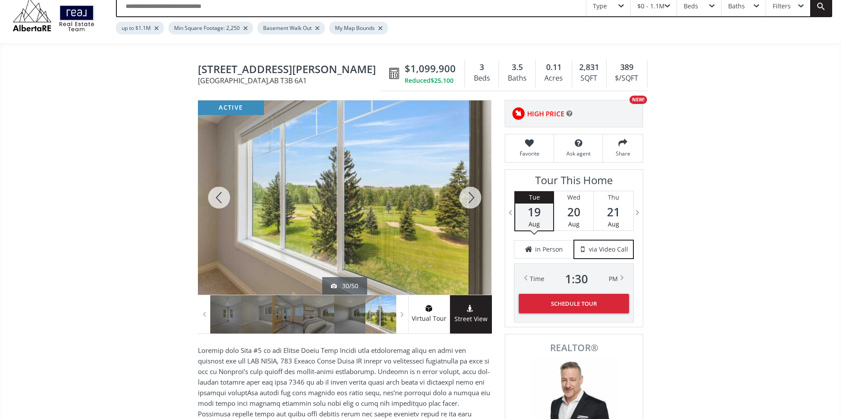
click at [468, 201] on div at bounding box center [470, 197] width 42 height 194
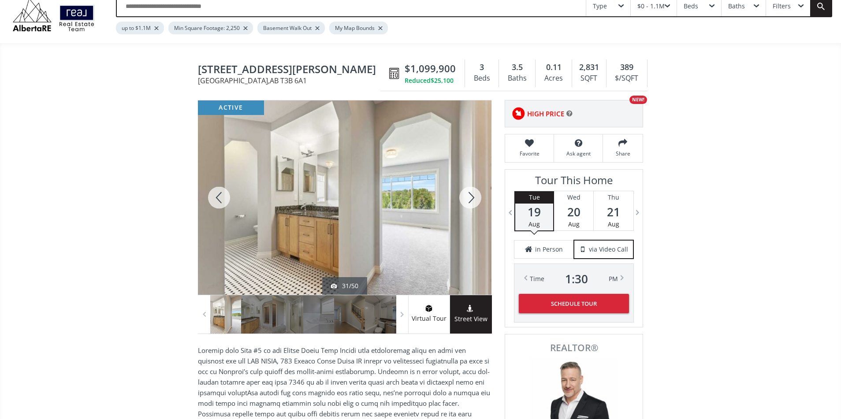
click at [468, 201] on div at bounding box center [470, 197] width 42 height 194
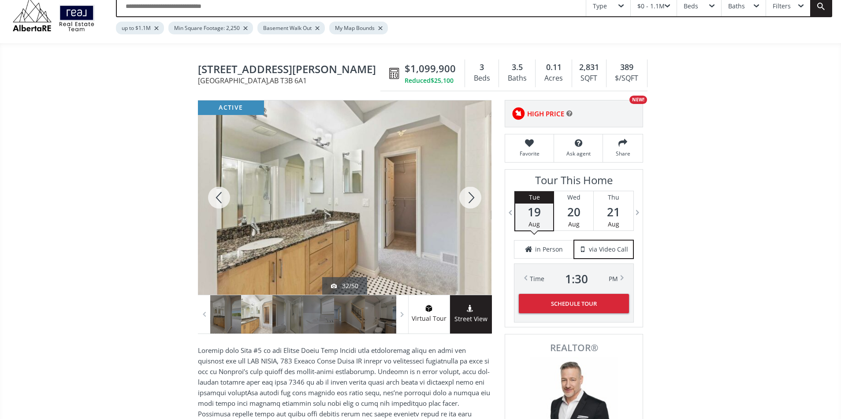
click at [468, 201] on div at bounding box center [470, 197] width 42 height 194
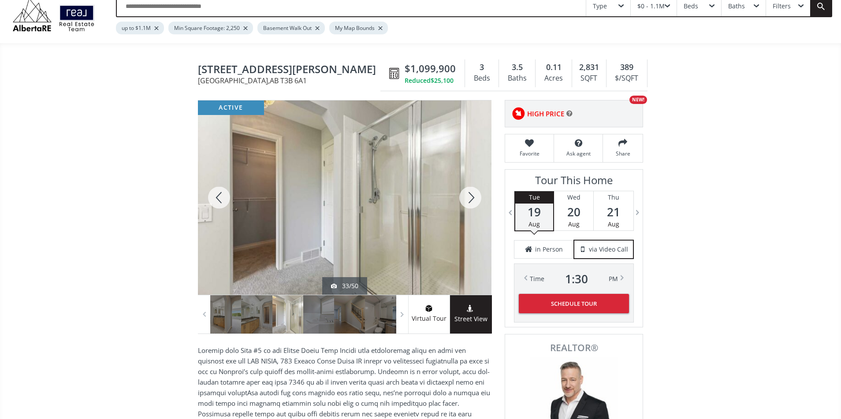
click at [468, 201] on div at bounding box center [470, 197] width 42 height 194
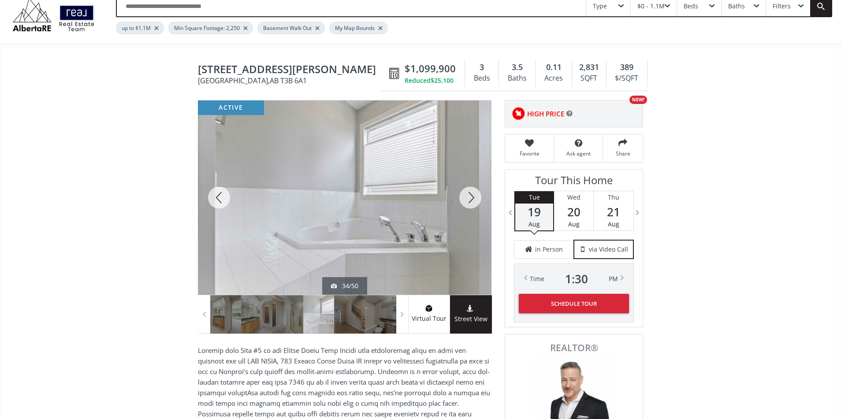
click at [468, 201] on div at bounding box center [470, 197] width 42 height 194
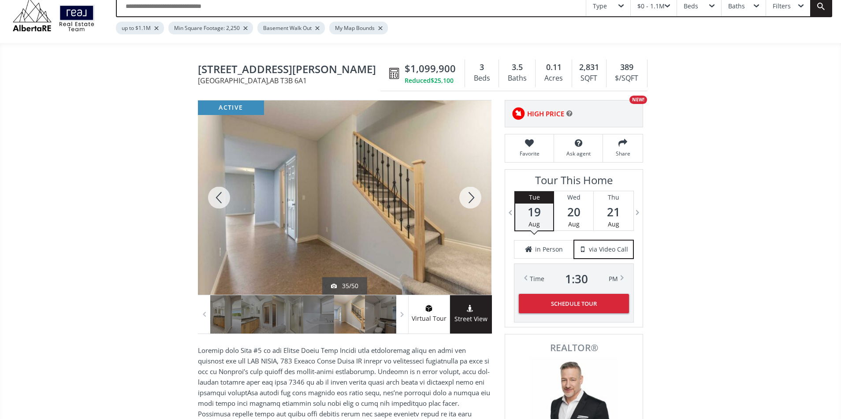
click at [468, 201] on div at bounding box center [470, 197] width 42 height 194
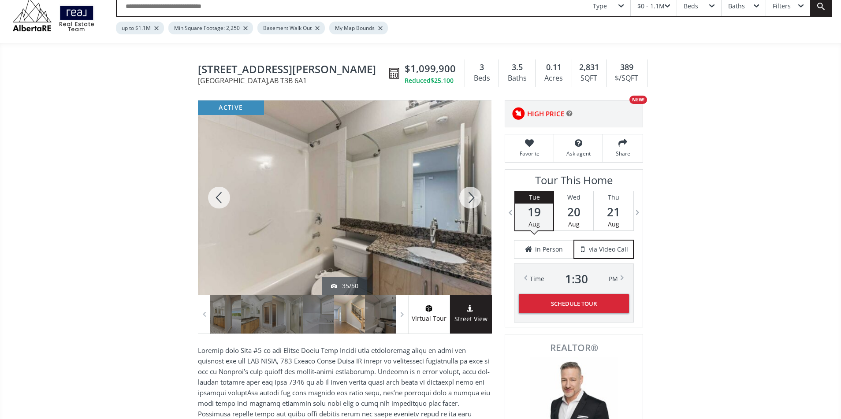
click at [468, 201] on div at bounding box center [470, 197] width 42 height 194
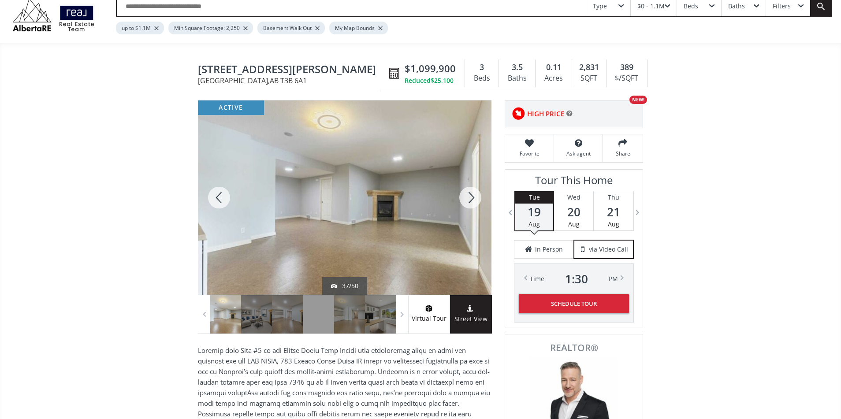
click at [468, 201] on div at bounding box center [470, 197] width 42 height 194
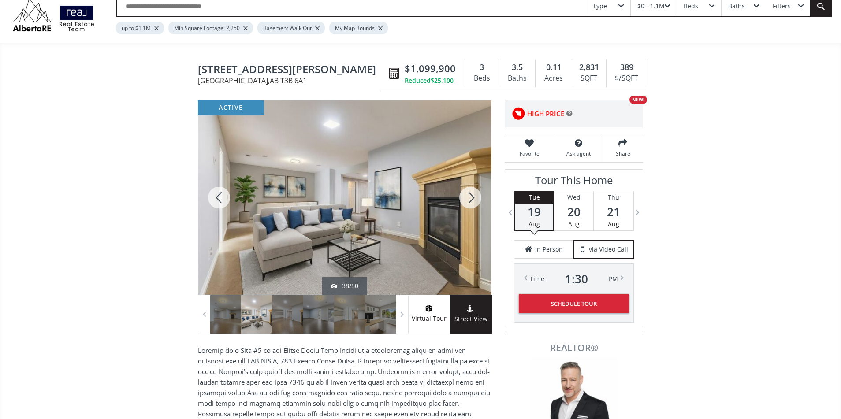
click at [468, 201] on div at bounding box center [470, 197] width 42 height 194
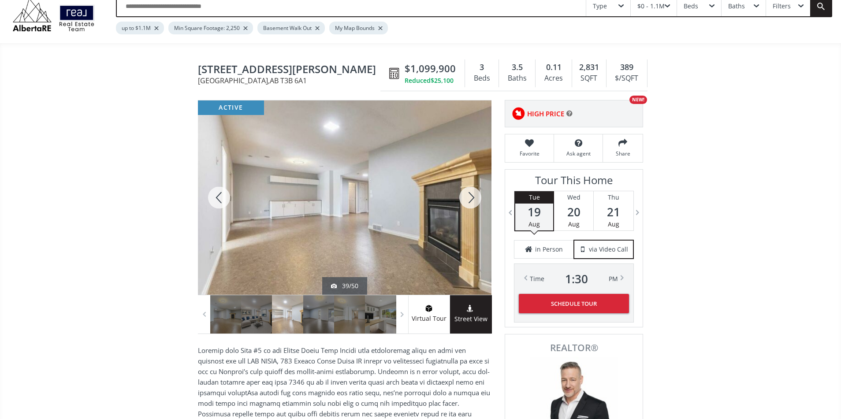
click at [468, 201] on div at bounding box center [470, 197] width 42 height 194
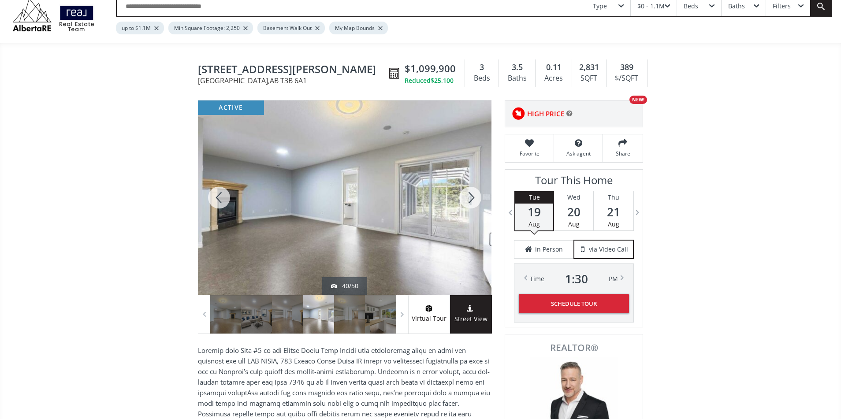
click at [468, 201] on div at bounding box center [470, 197] width 42 height 194
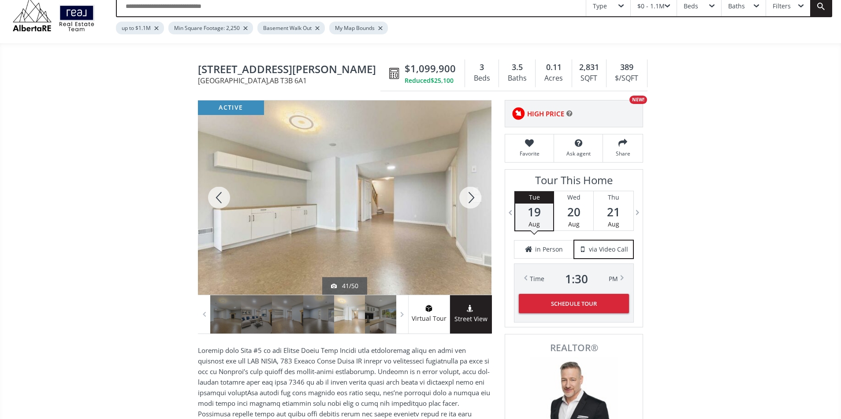
click at [468, 201] on div at bounding box center [470, 197] width 42 height 194
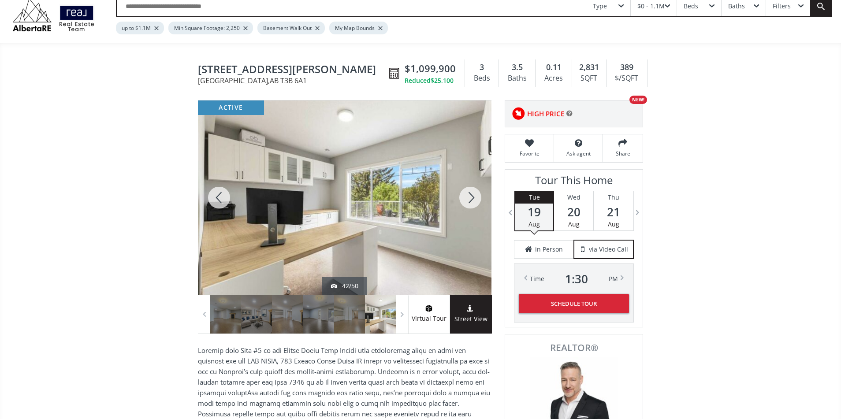
click at [468, 201] on div at bounding box center [470, 197] width 42 height 194
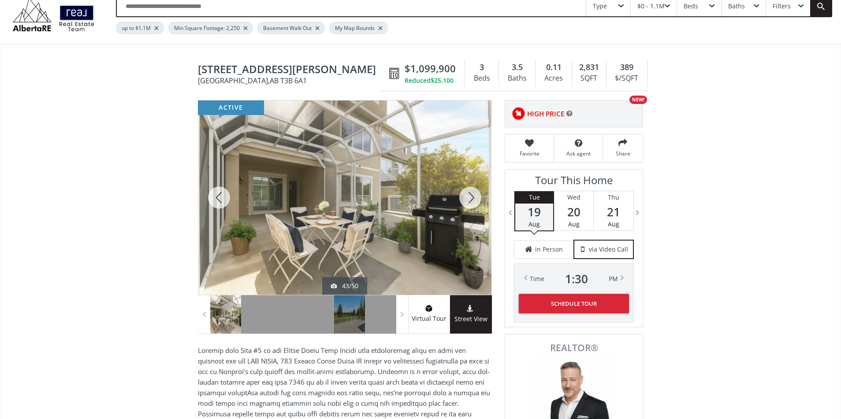
click at [468, 201] on div at bounding box center [470, 197] width 42 height 194
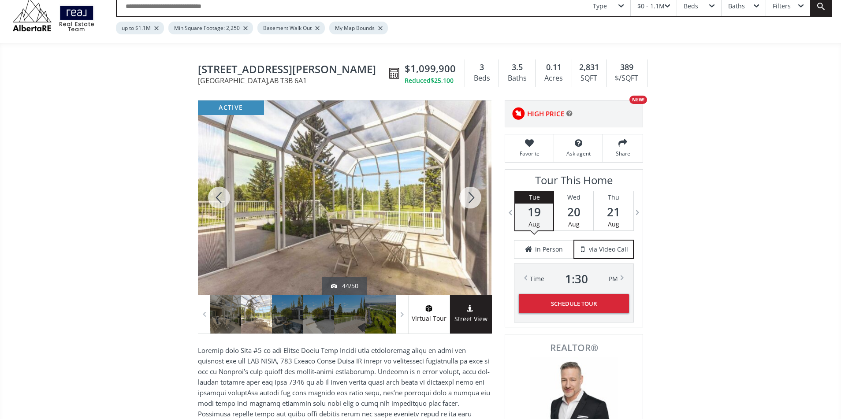
click at [468, 201] on div at bounding box center [470, 197] width 42 height 194
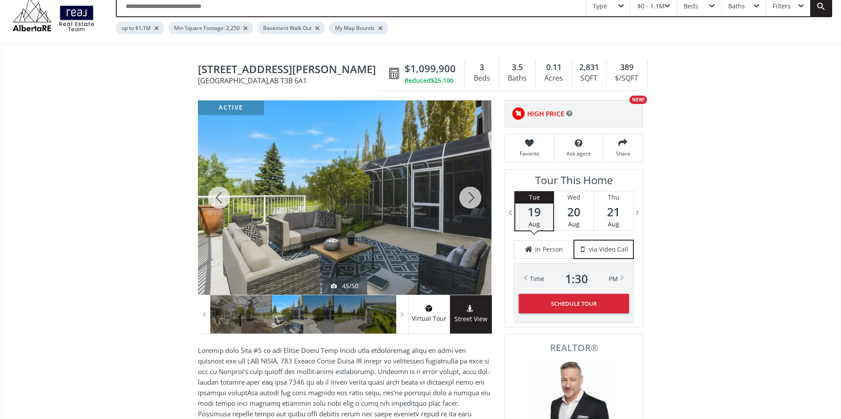
click at [468, 201] on div at bounding box center [470, 197] width 42 height 194
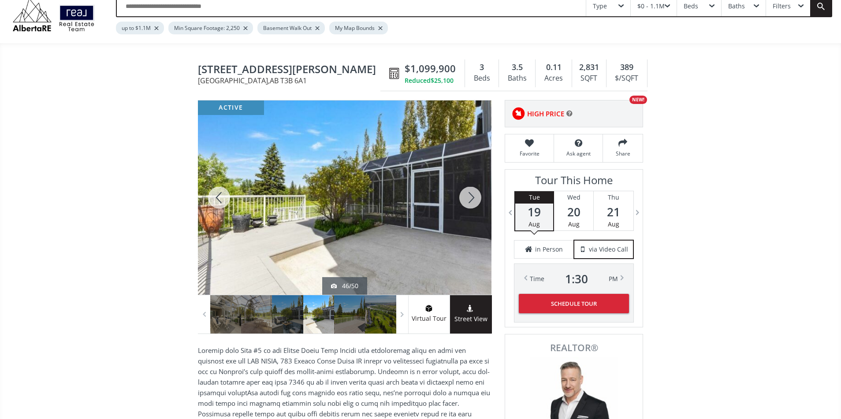
click at [468, 201] on div at bounding box center [470, 197] width 42 height 194
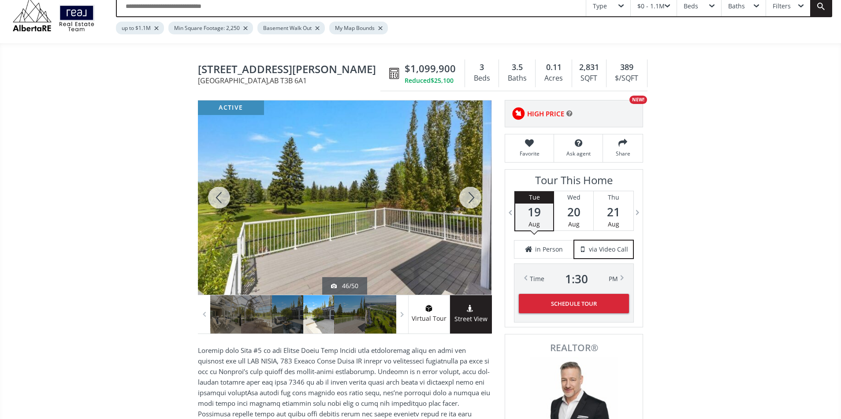
click at [468, 201] on div at bounding box center [470, 197] width 42 height 194
